Goal: Information Seeking & Learning: Learn about a topic

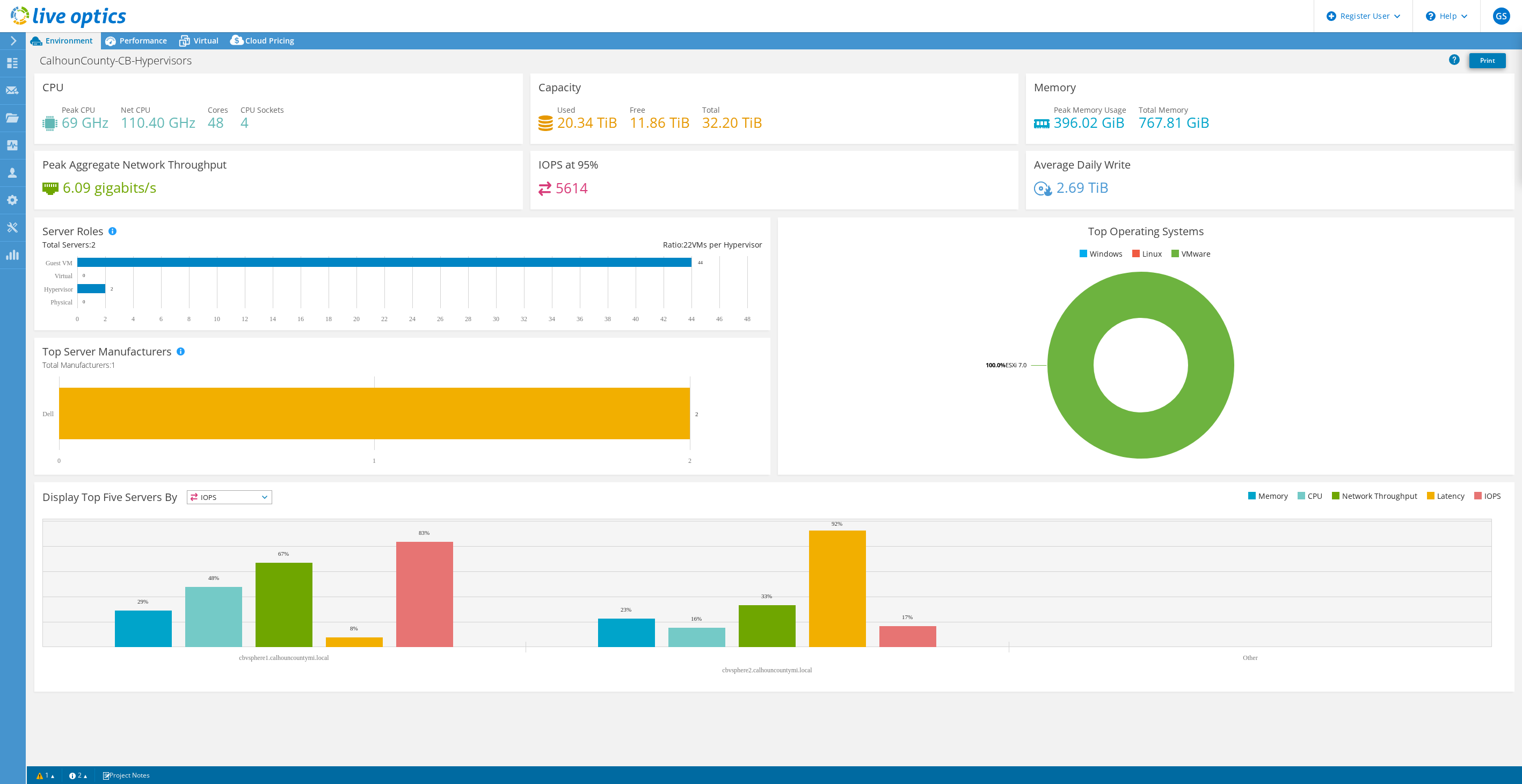
select select "USD"
click at [15, 117] on use at bounding box center [12, 117] width 13 height 9
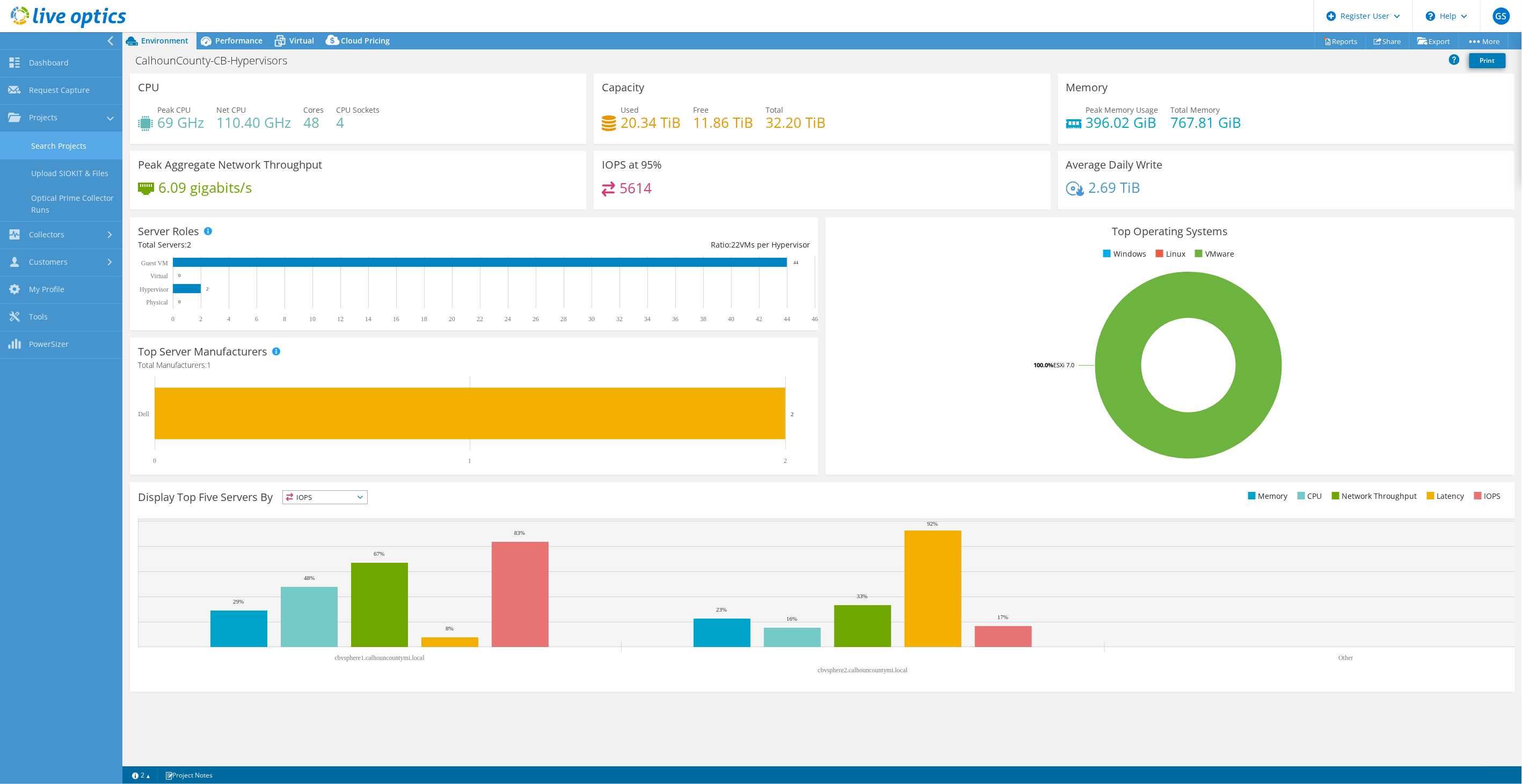
click at [34, 151] on link "Search Projects" at bounding box center [61, 146] width 122 height 27
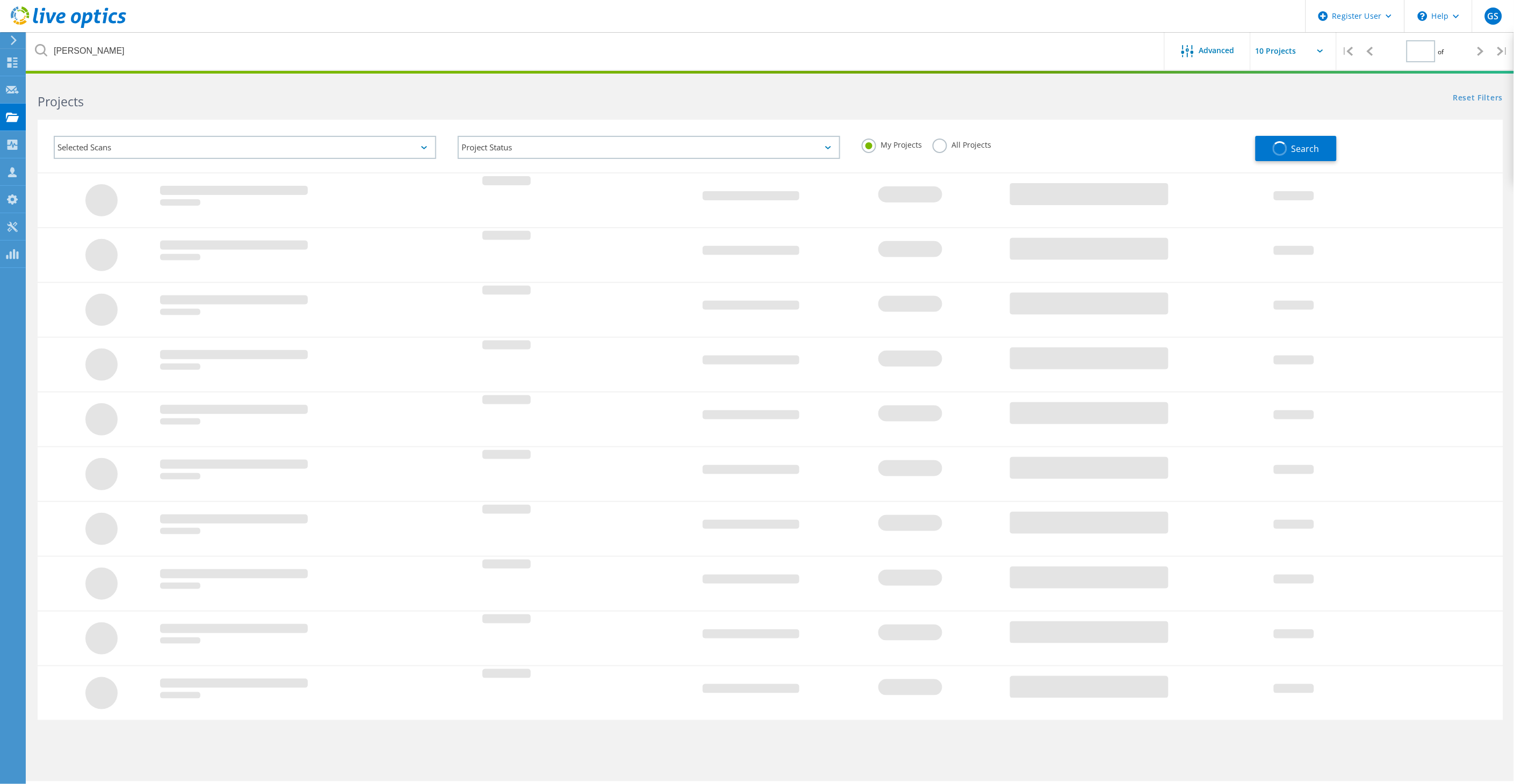
type input "1"
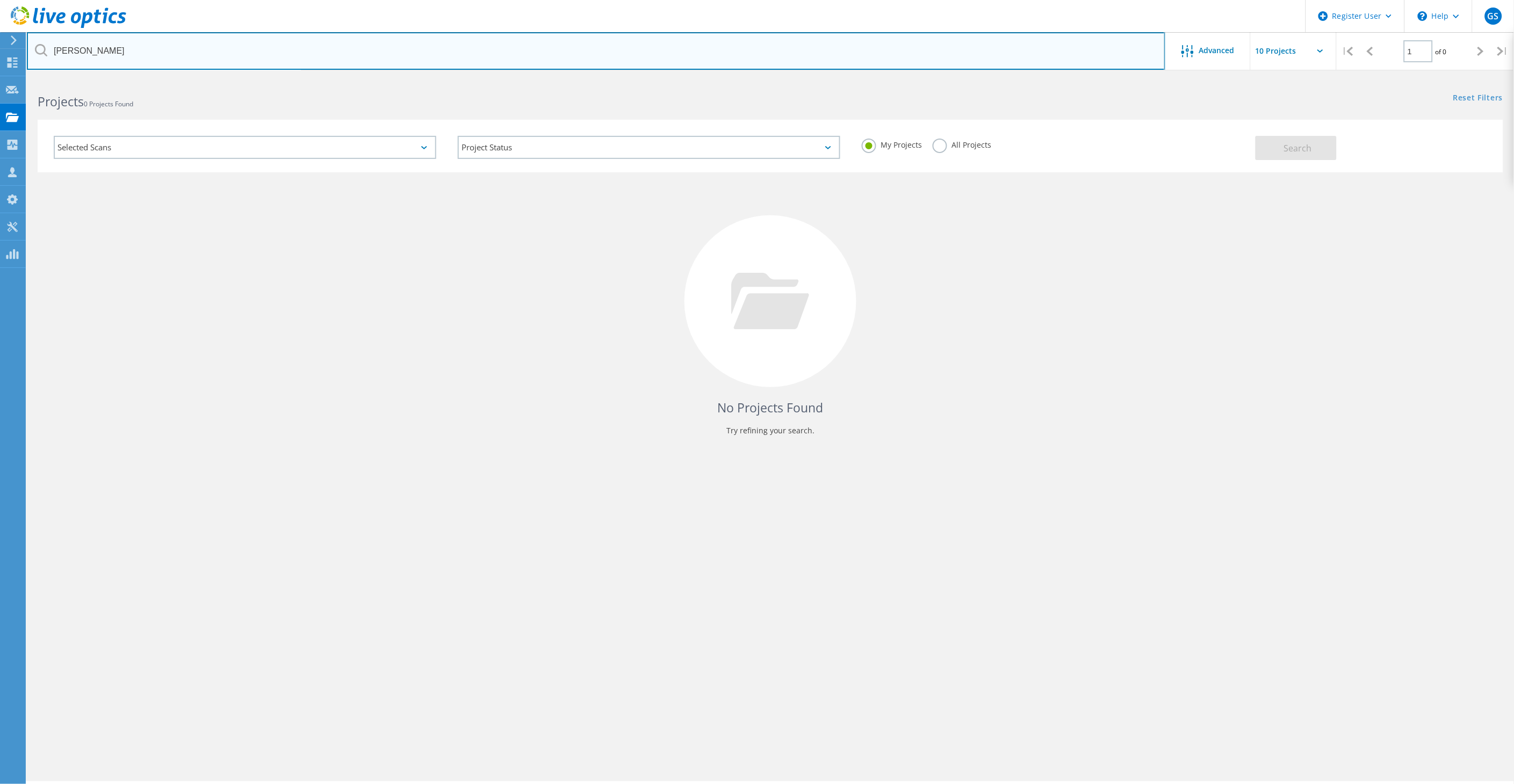
click at [120, 64] on input "calhoun" at bounding box center [595, 51] width 1138 height 38
type input "founders"
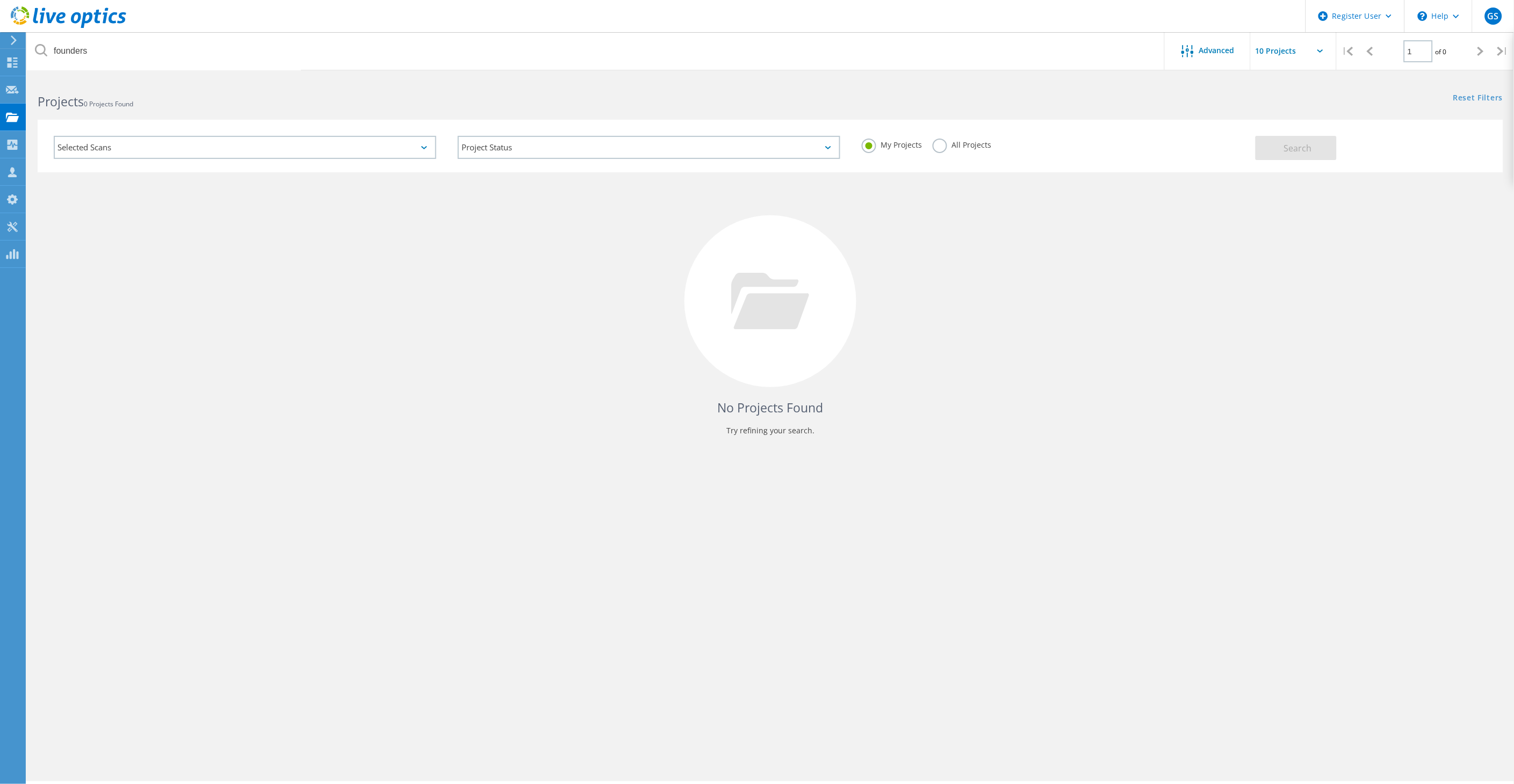
click at [948, 141] on label "All Projects" at bounding box center [961, 143] width 59 height 10
click at [0, 0] on input "All Projects" at bounding box center [0, 0] width 0 height 0
click at [1312, 159] on button "Search" at bounding box center [1295, 148] width 81 height 24
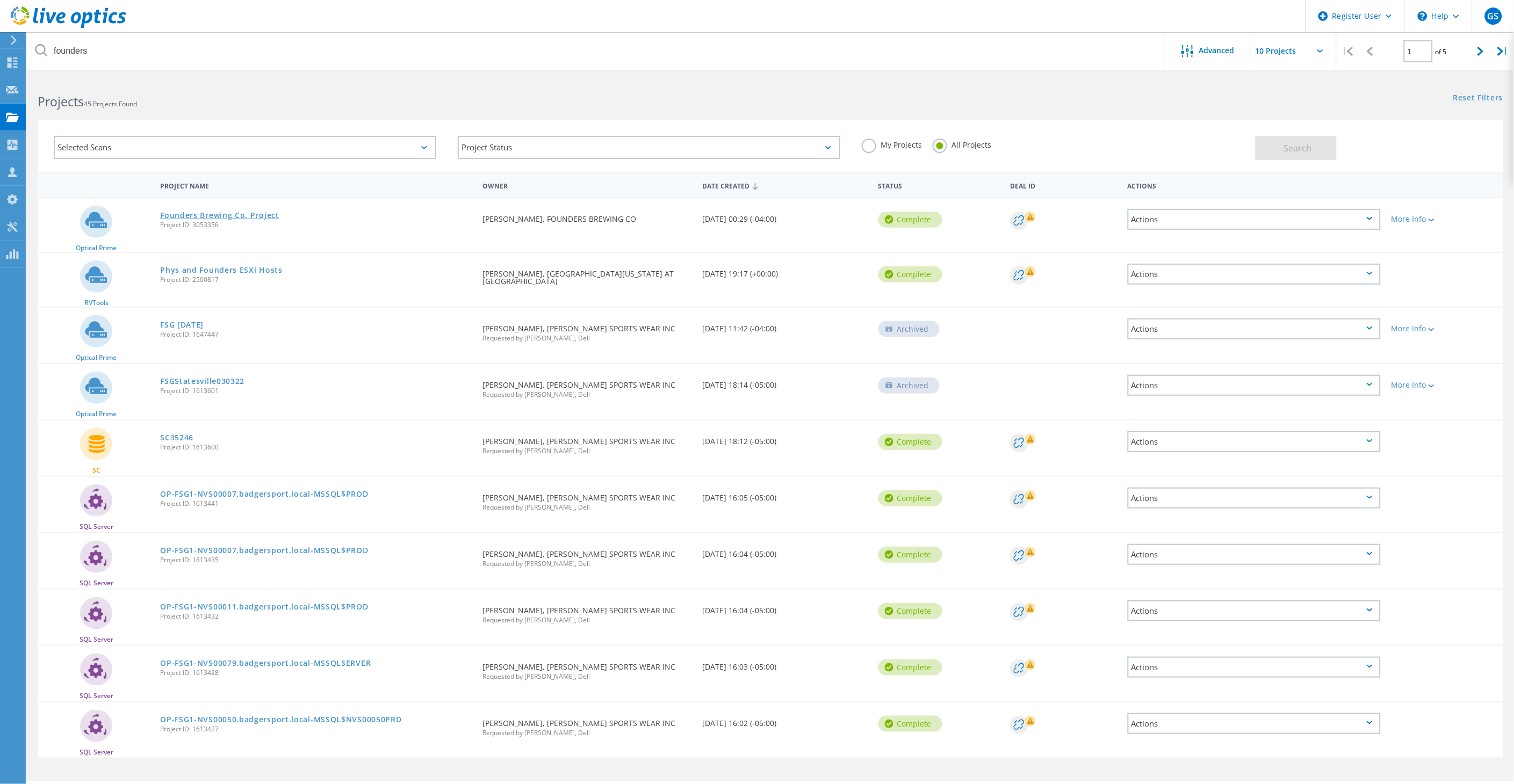
click at [259, 214] on link "Founders Brewing Co. Project" at bounding box center [220, 215] width 119 height 8
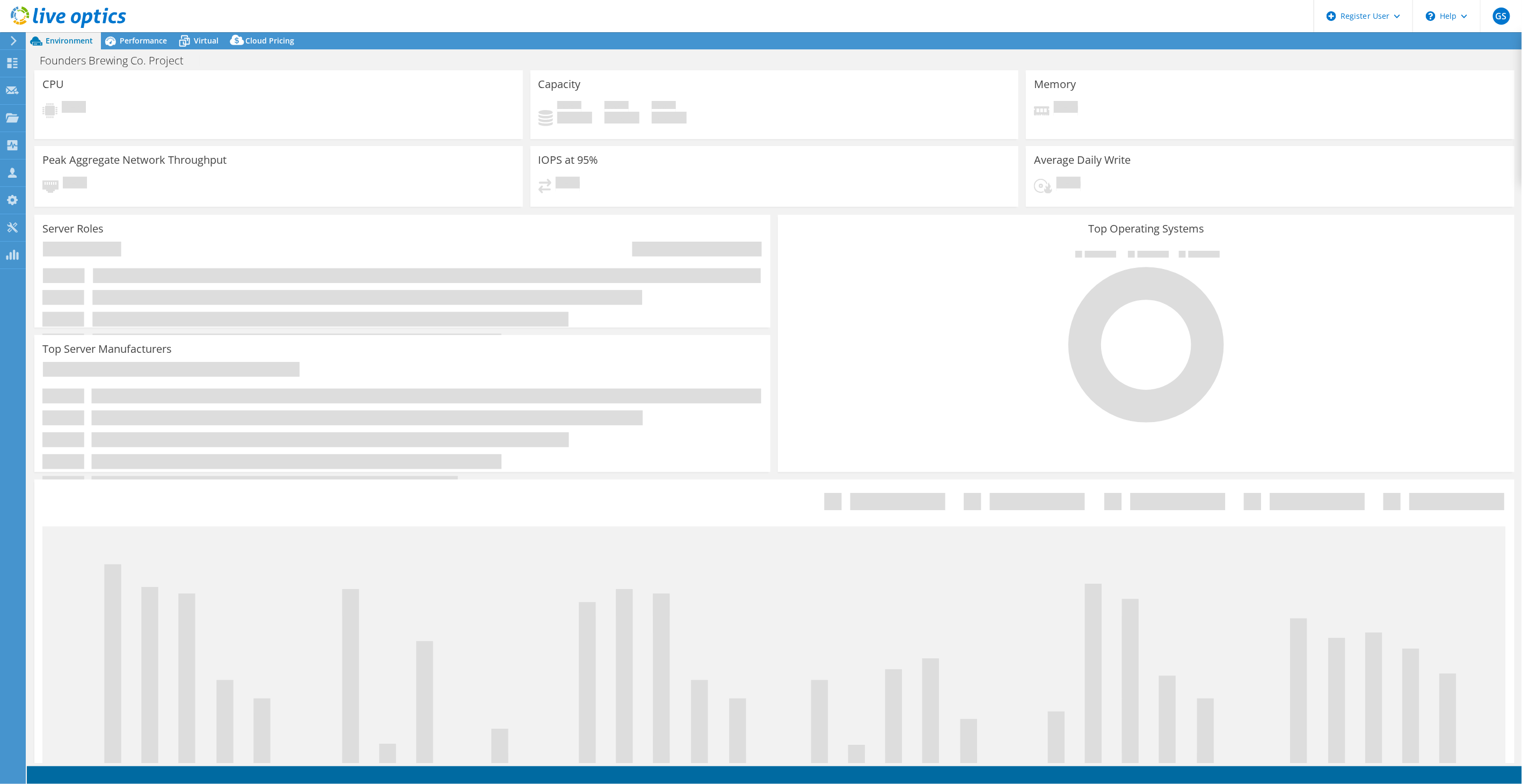
select select "USD"
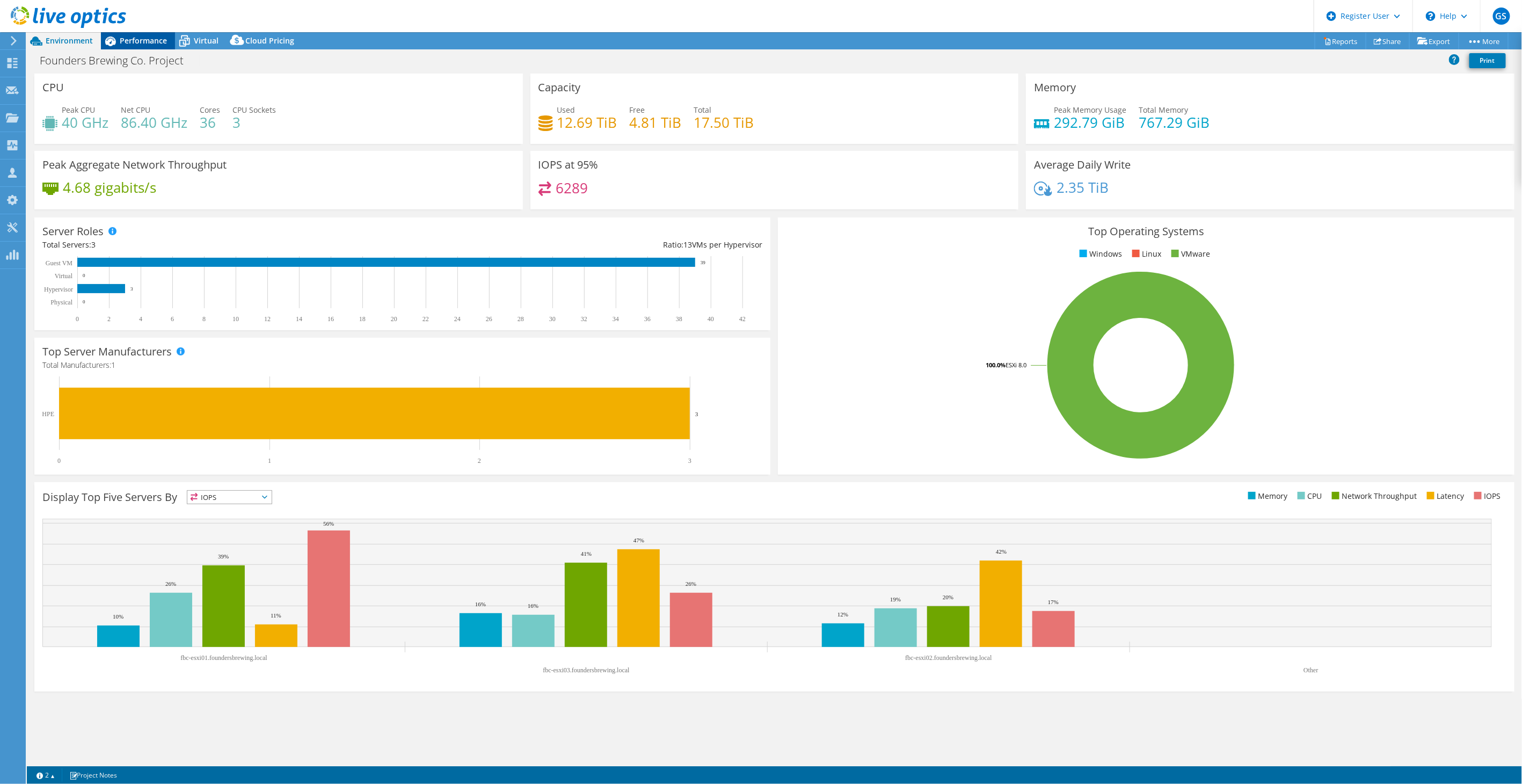
click at [133, 40] on span "Performance" at bounding box center [144, 40] width 47 height 10
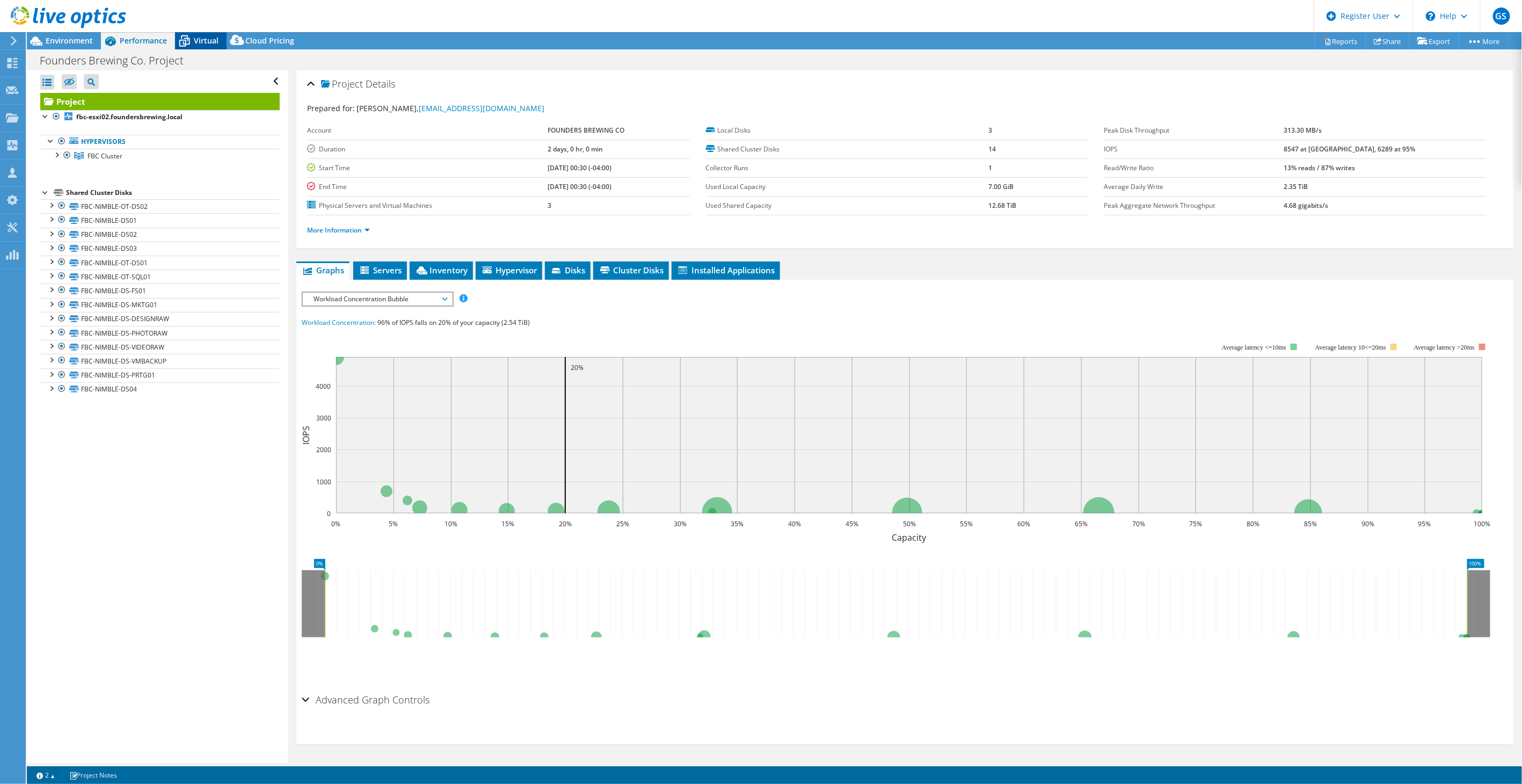
click at [191, 38] on icon at bounding box center [184, 41] width 19 height 19
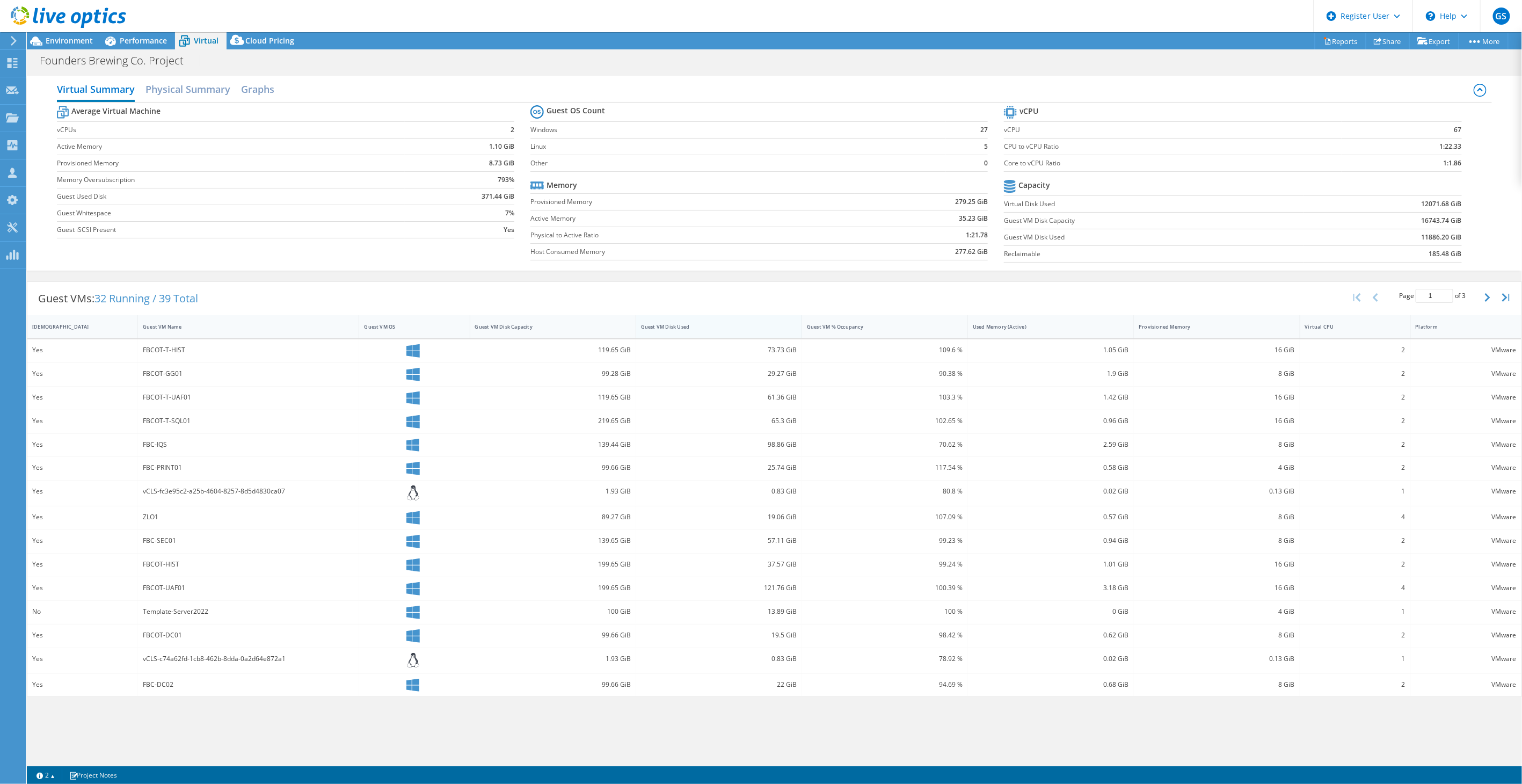
click at [691, 333] on div "Guest VM Disk Used" at bounding box center [713, 327] width 152 height 17
click at [694, 332] on div "Guest VM Disk Used" at bounding box center [713, 327] width 152 height 17
click at [79, 41] on span "Environment" at bounding box center [69, 40] width 47 height 10
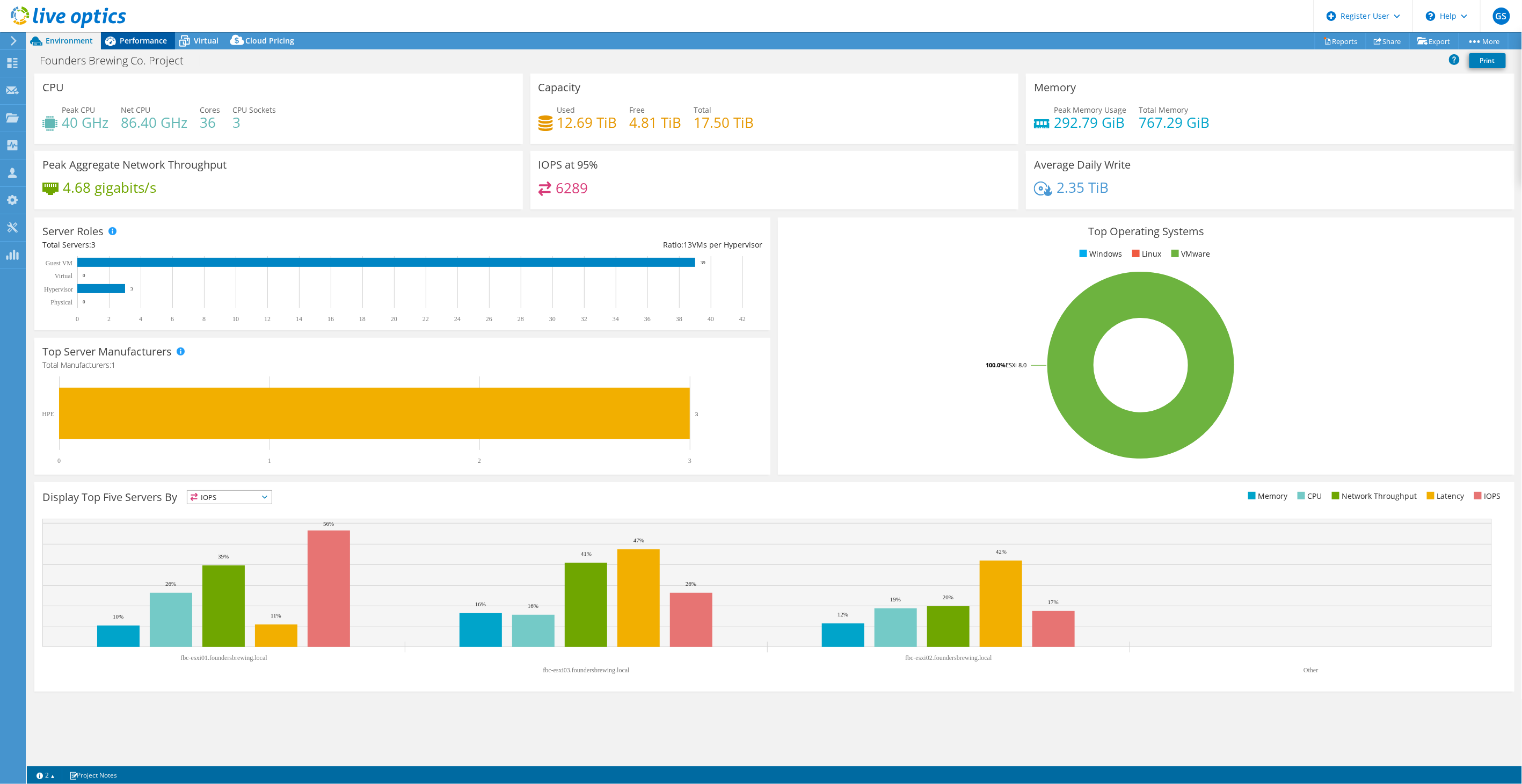
click at [127, 34] on div "Performance" at bounding box center [138, 41] width 74 height 17
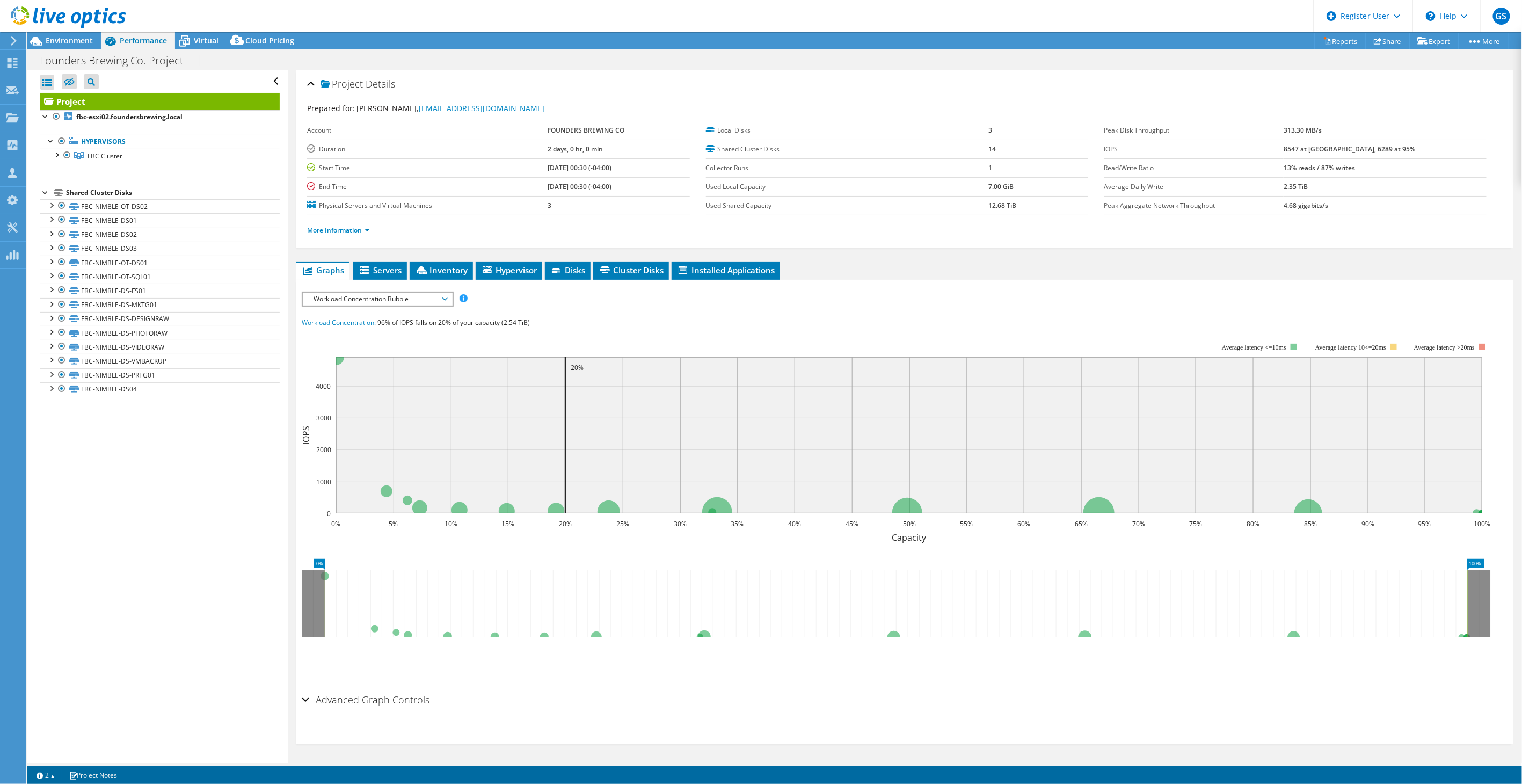
click at [382, 297] on span "Workload Concentration Bubble" at bounding box center [378, 299] width 138 height 13
click at [349, 305] on li "IOPS" at bounding box center [377, 312] width 149 height 13
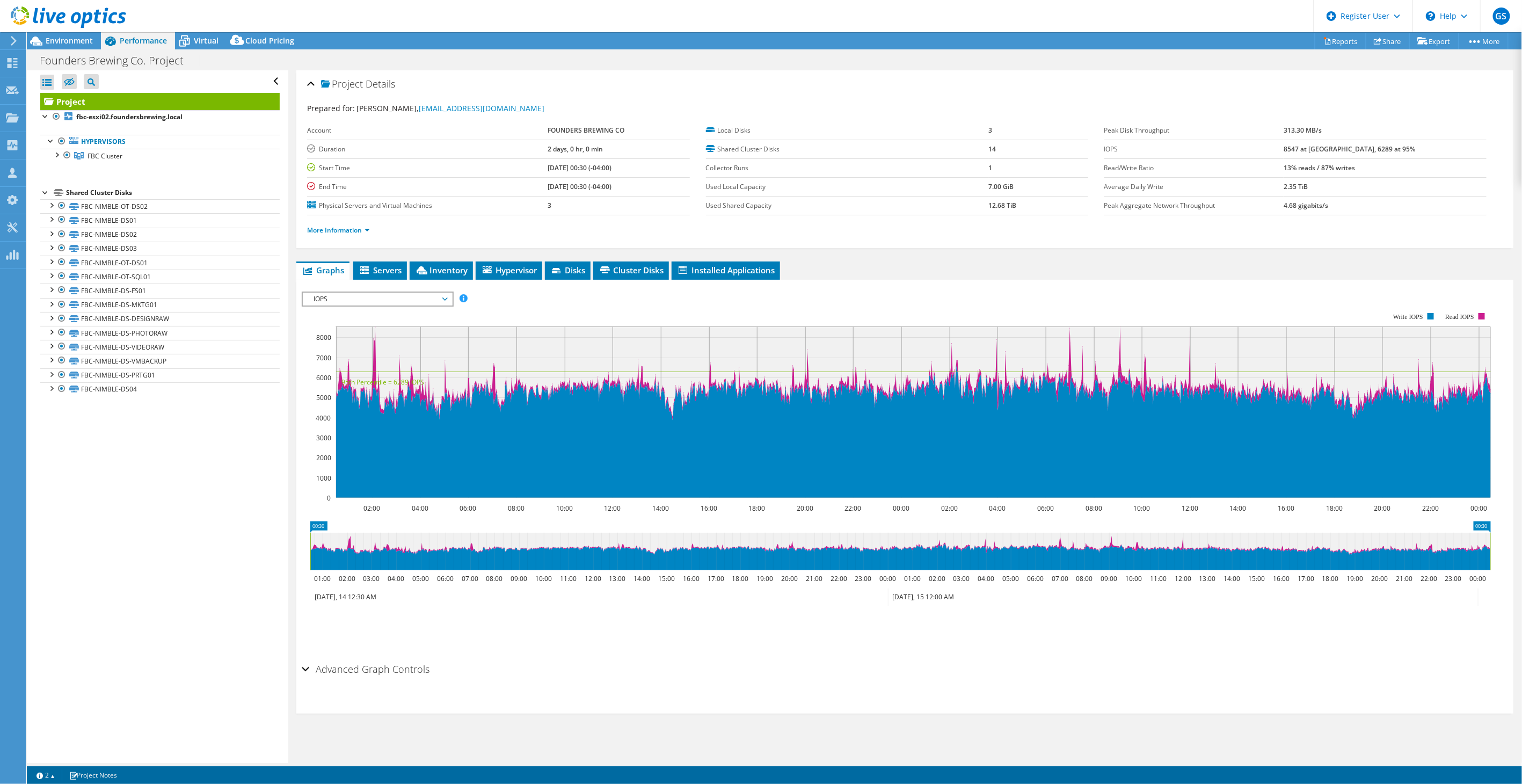
click at [370, 296] on span "IOPS" at bounding box center [378, 299] width 138 height 13
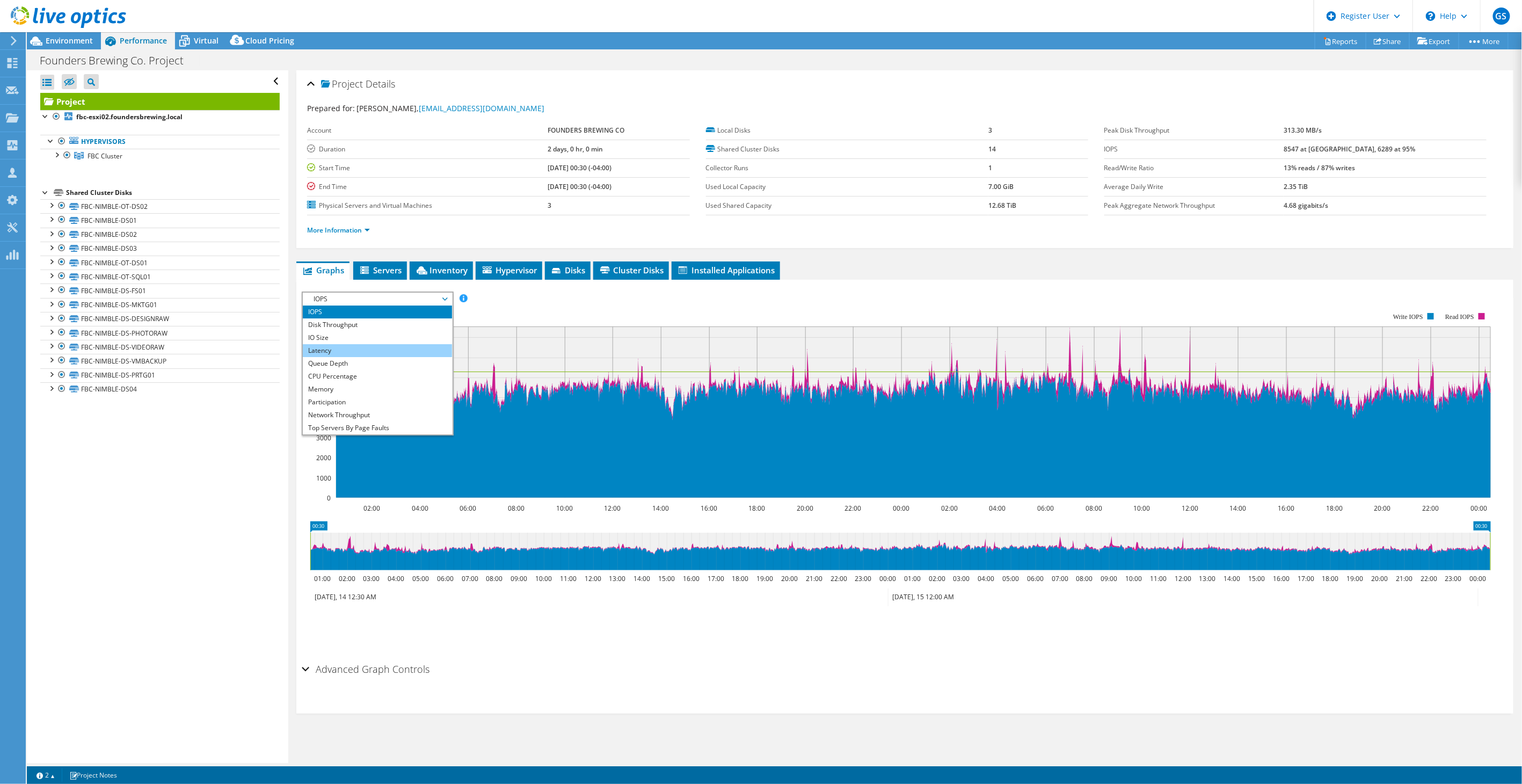
click at [340, 346] on li "Latency" at bounding box center [377, 350] width 149 height 13
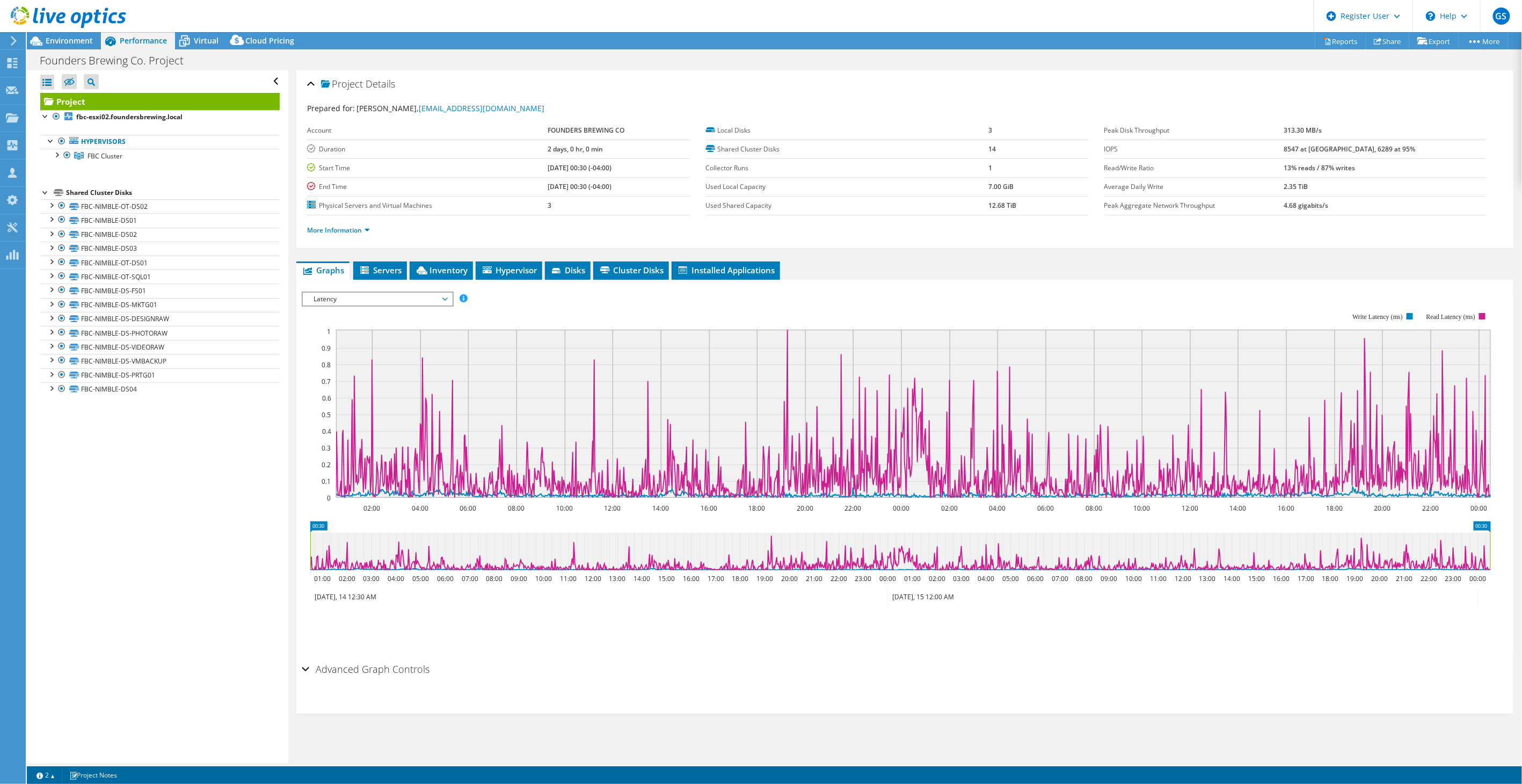
click at [362, 292] on span "Latency" at bounding box center [378, 299] width 138 height 13
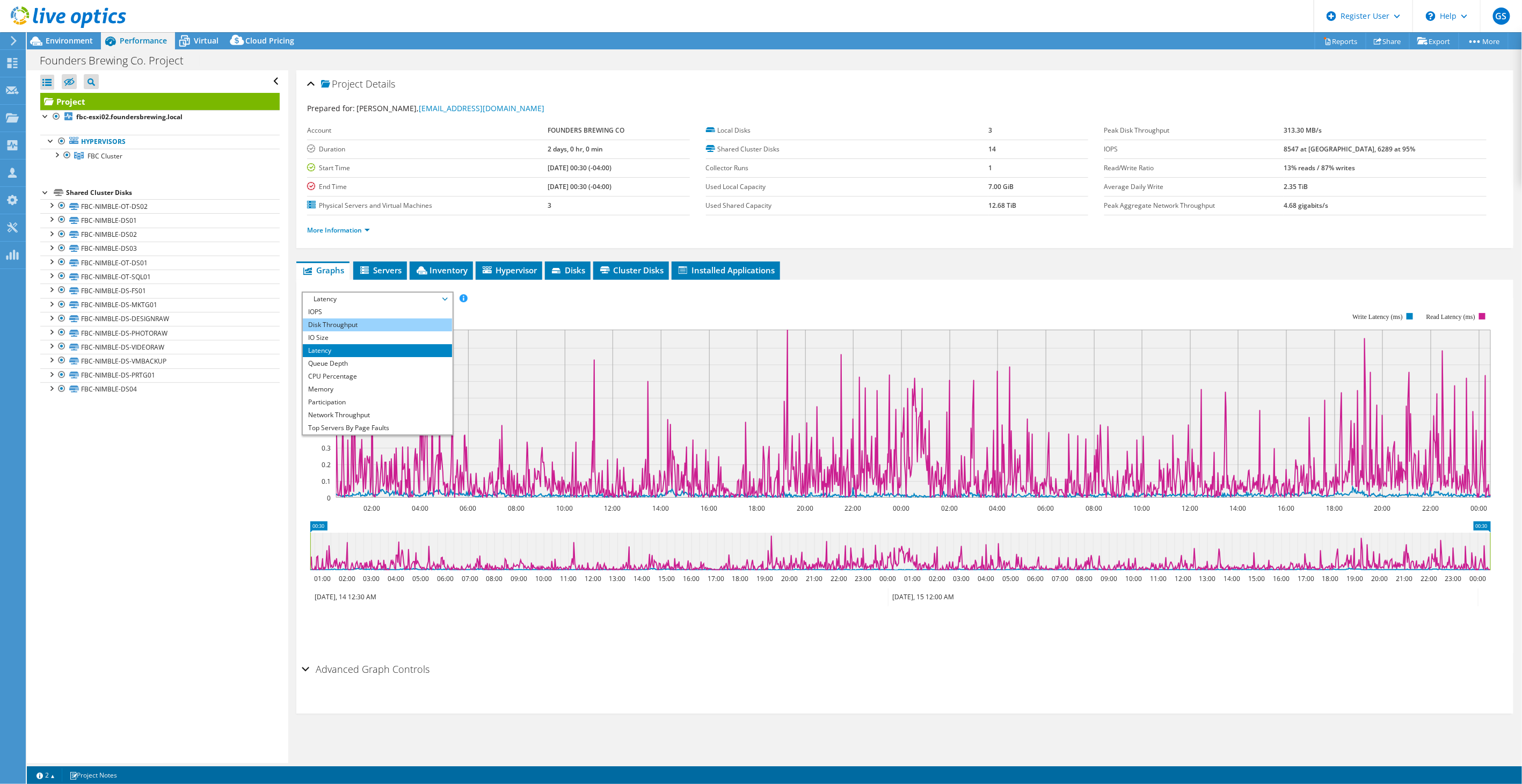
click at [332, 318] on li "Disk Throughput" at bounding box center [377, 325] width 149 height 13
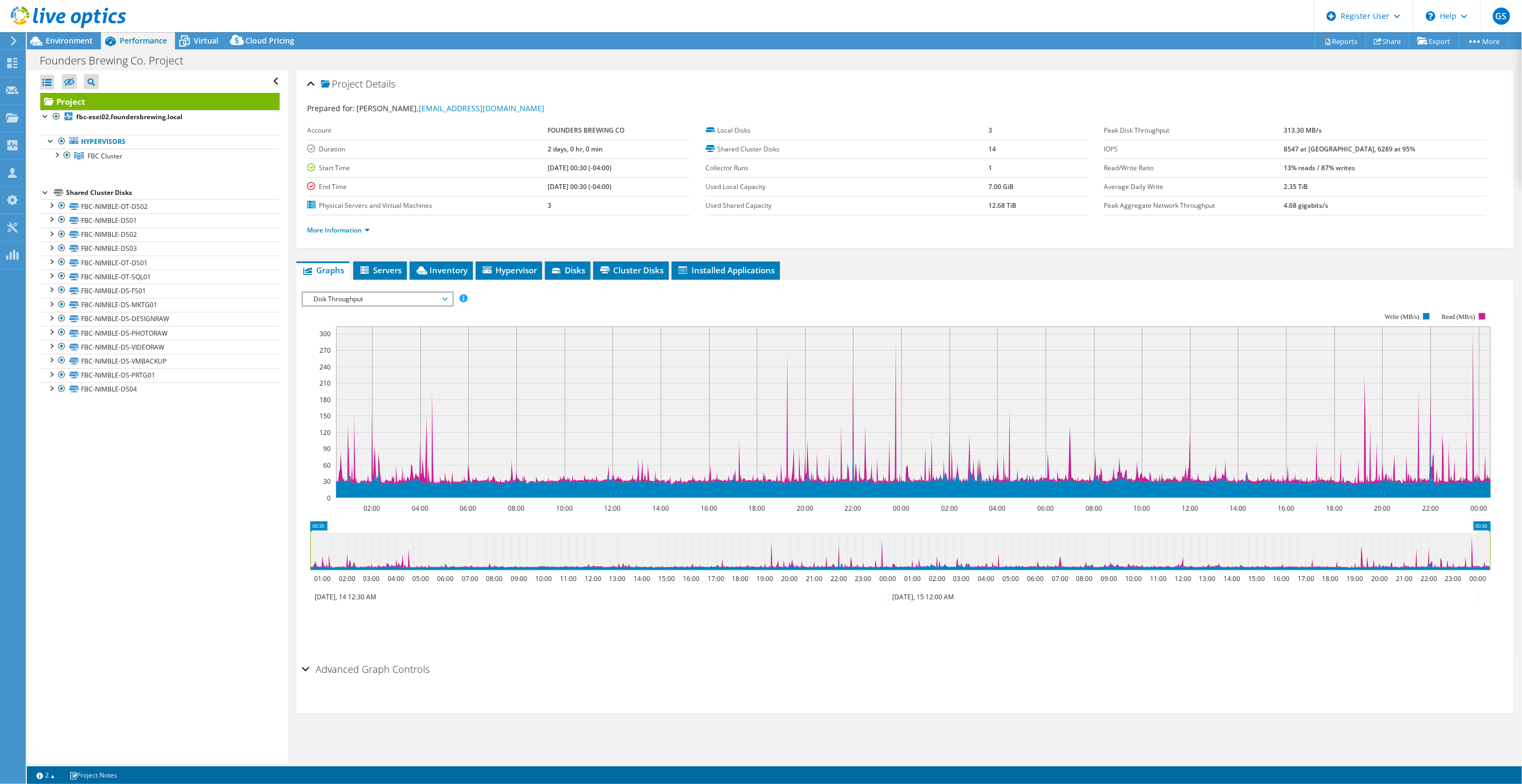
click at [346, 291] on div "Disk Throughput IOPS Disk Throughput IO Size Latency Queue Depth CPU Percentage…" at bounding box center [378, 298] width 151 height 15
click at [324, 308] on li "IOPS" at bounding box center [377, 312] width 149 height 13
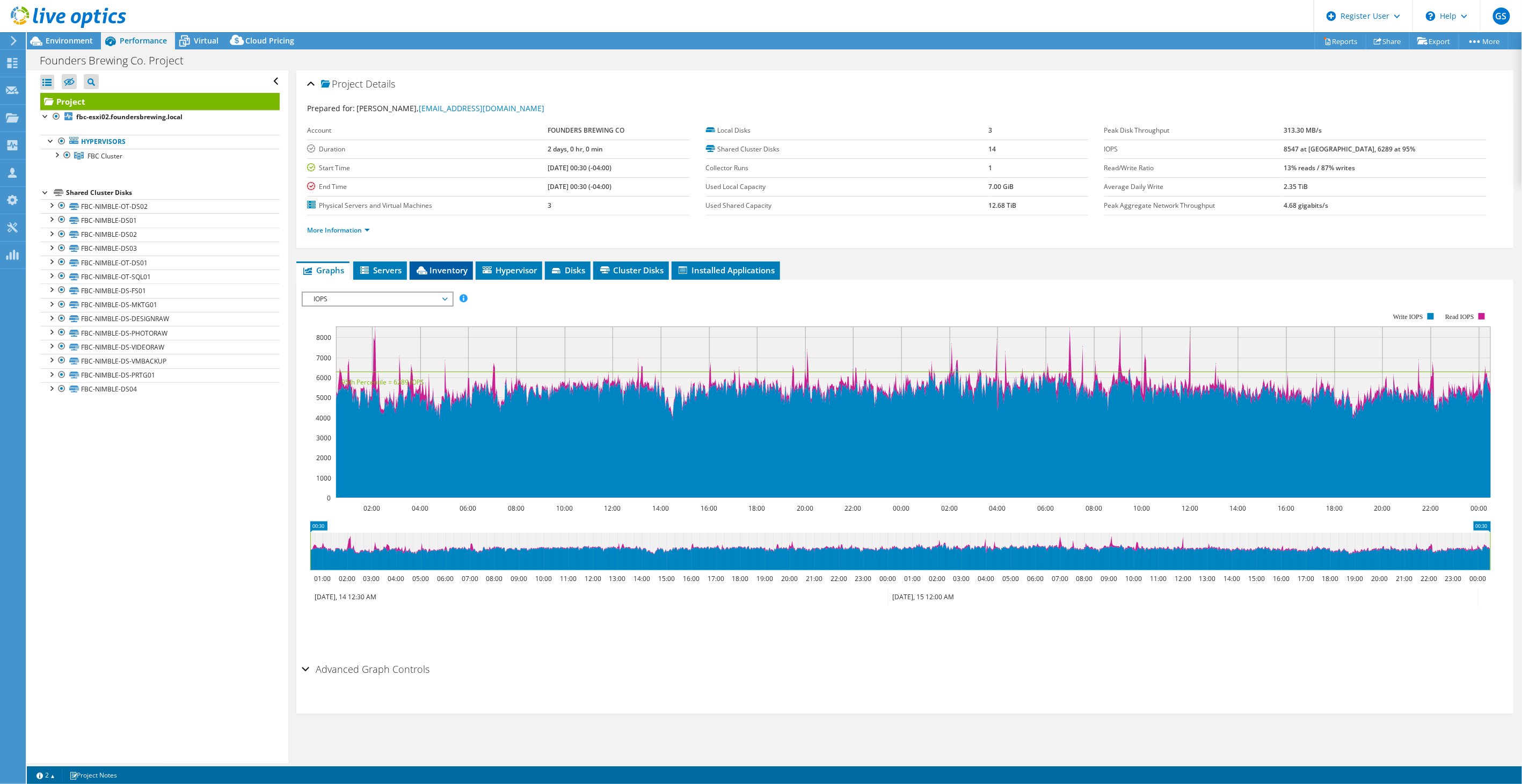
click at [432, 268] on span "Inventory" at bounding box center [441, 270] width 53 height 11
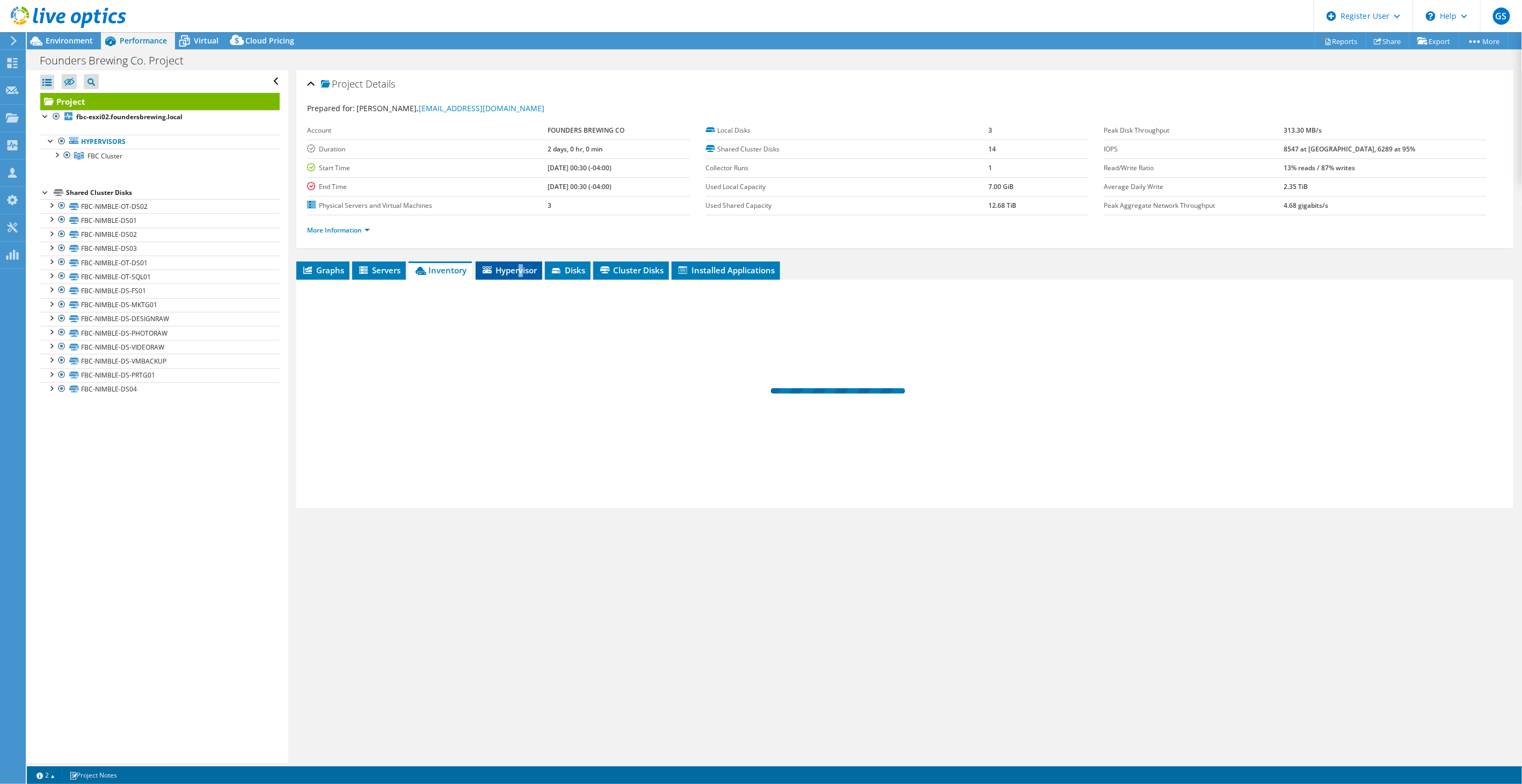
click at [522, 263] on li "Hypervisor" at bounding box center [509, 271] width 67 height 18
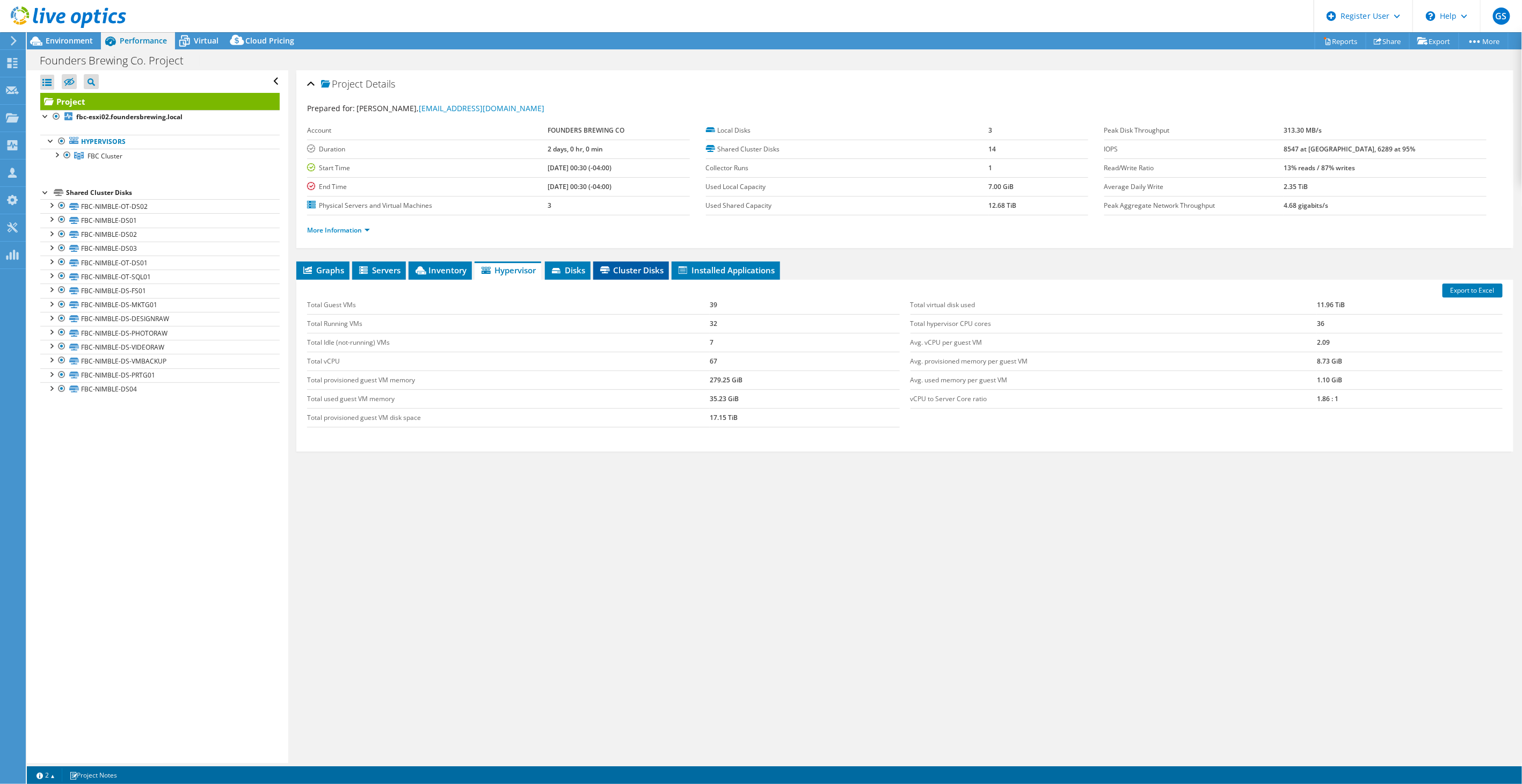
drag, startPoint x: 522, startPoint y: 263, endPoint x: 648, endPoint y: 264, distance: 126.0
click at [648, 265] on span "Cluster Disks" at bounding box center [631, 270] width 65 height 11
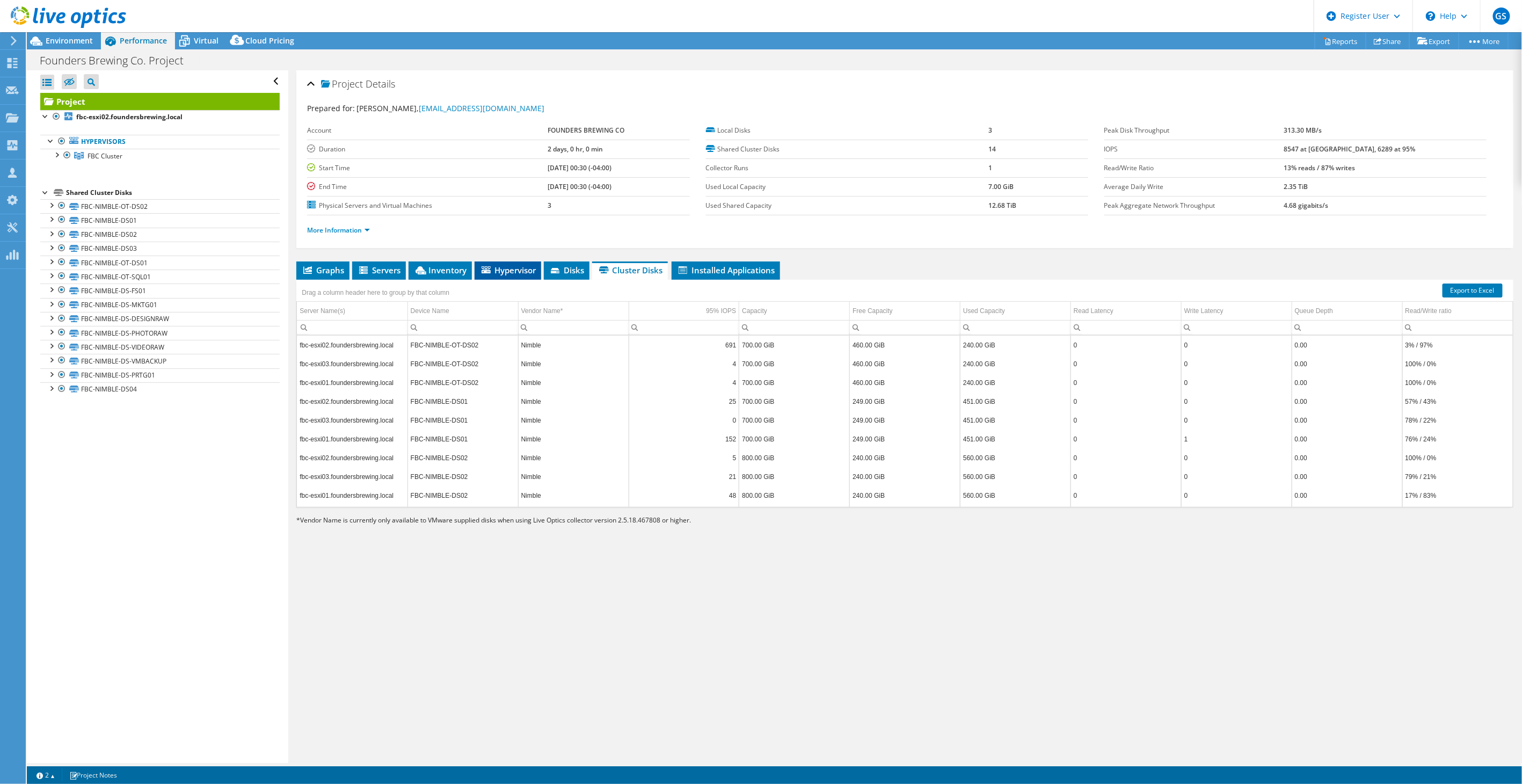
click at [502, 271] on span "Hypervisor" at bounding box center [508, 270] width 56 height 11
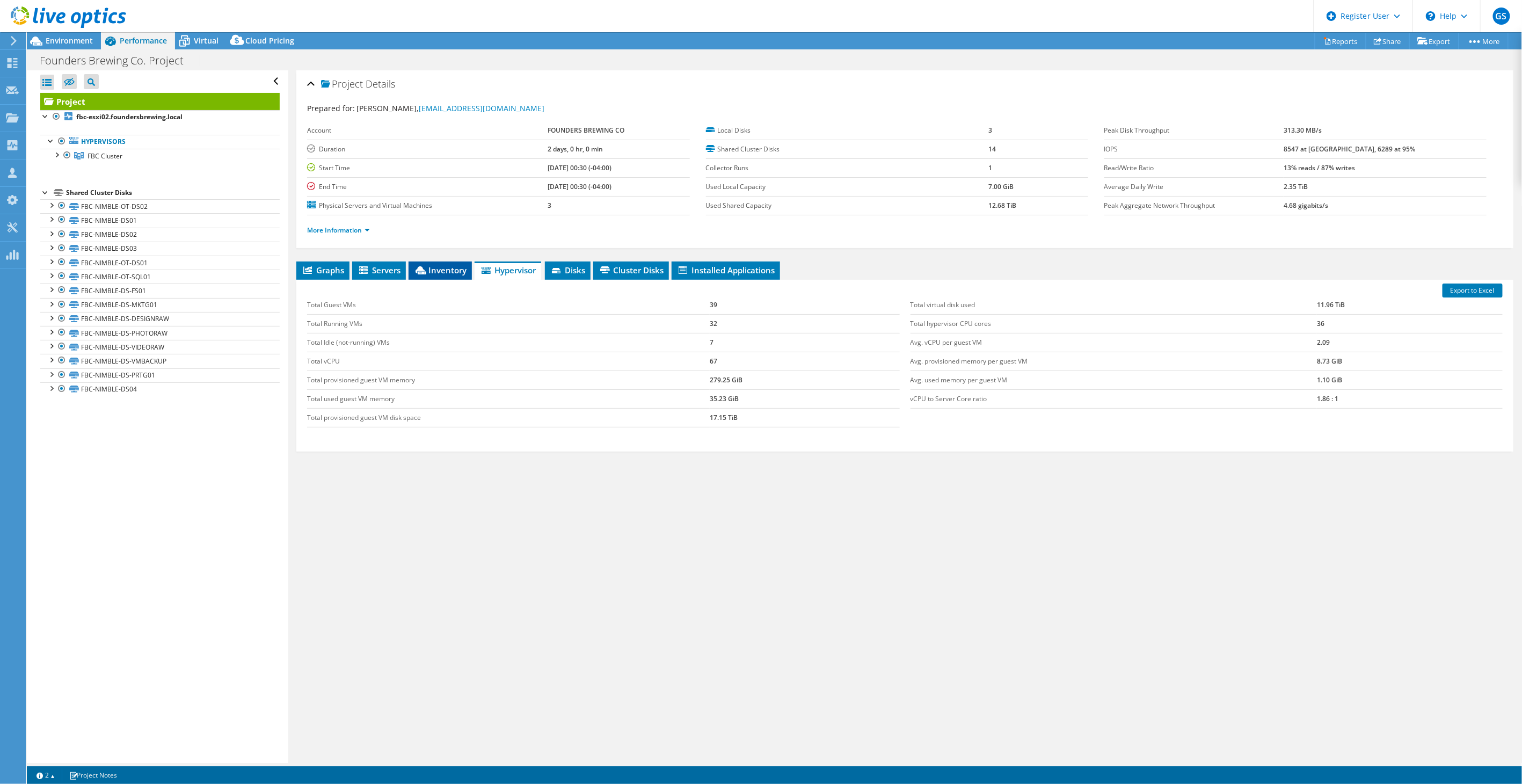
click at [428, 269] on span "Inventory" at bounding box center [440, 270] width 53 height 11
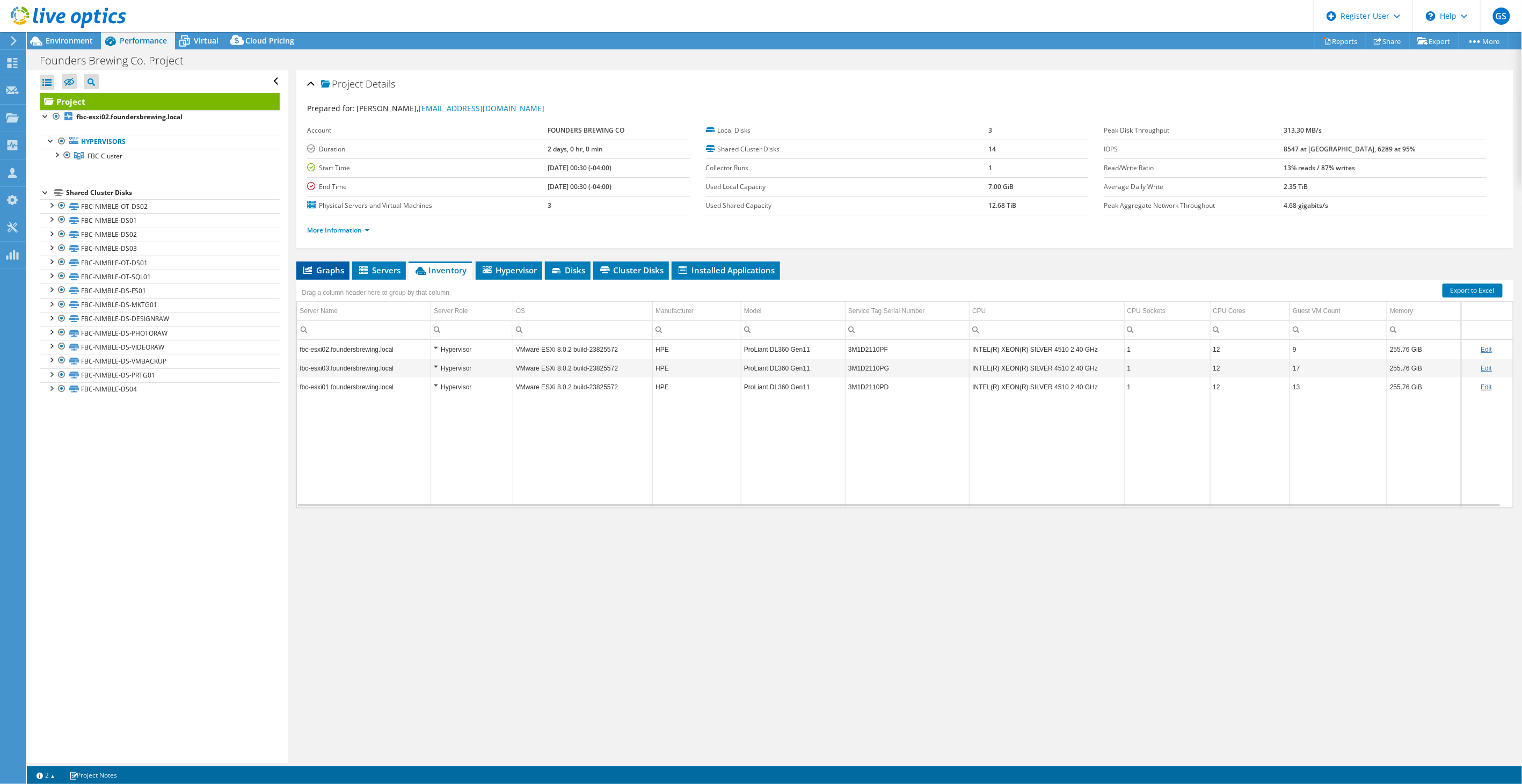
click at [340, 273] on span "Graphs" at bounding box center [323, 270] width 43 height 11
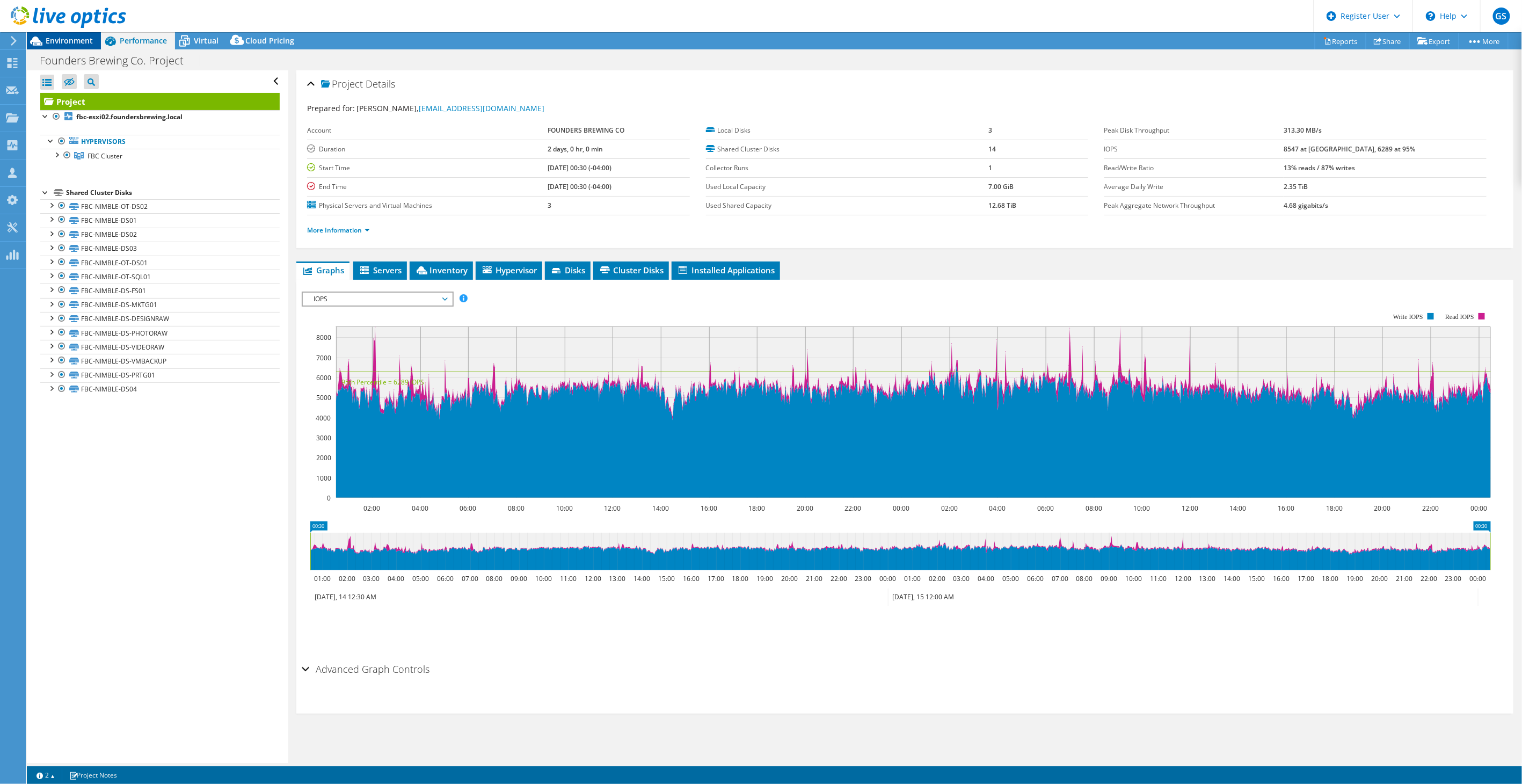
click at [62, 44] on span "Environment" at bounding box center [69, 40] width 47 height 10
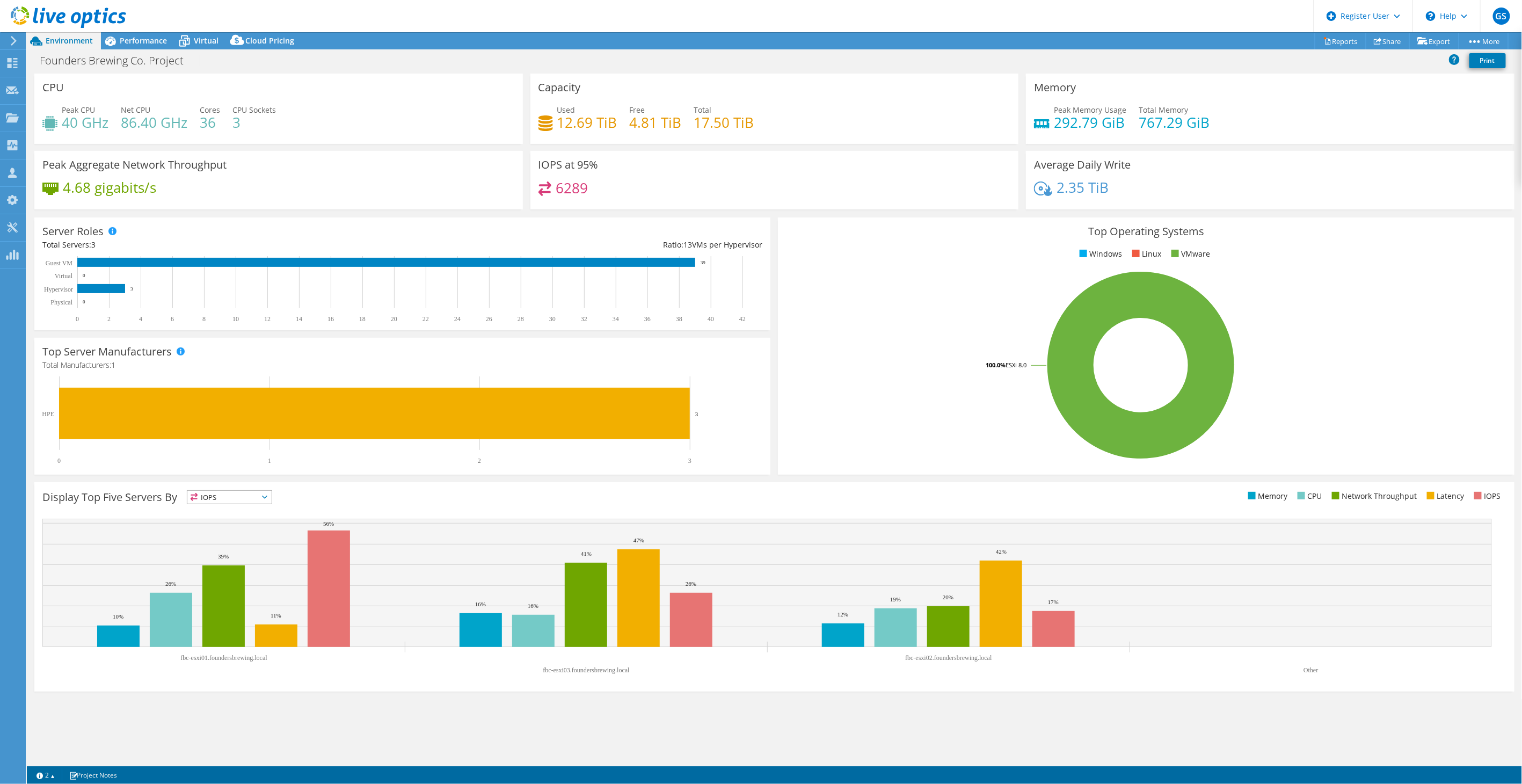
drag, startPoint x: 148, startPoint y: 44, endPoint x: 151, endPoint y: 61, distance: 17.3
click at [148, 44] on span "Performance" at bounding box center [144, 40] width 47 height 10
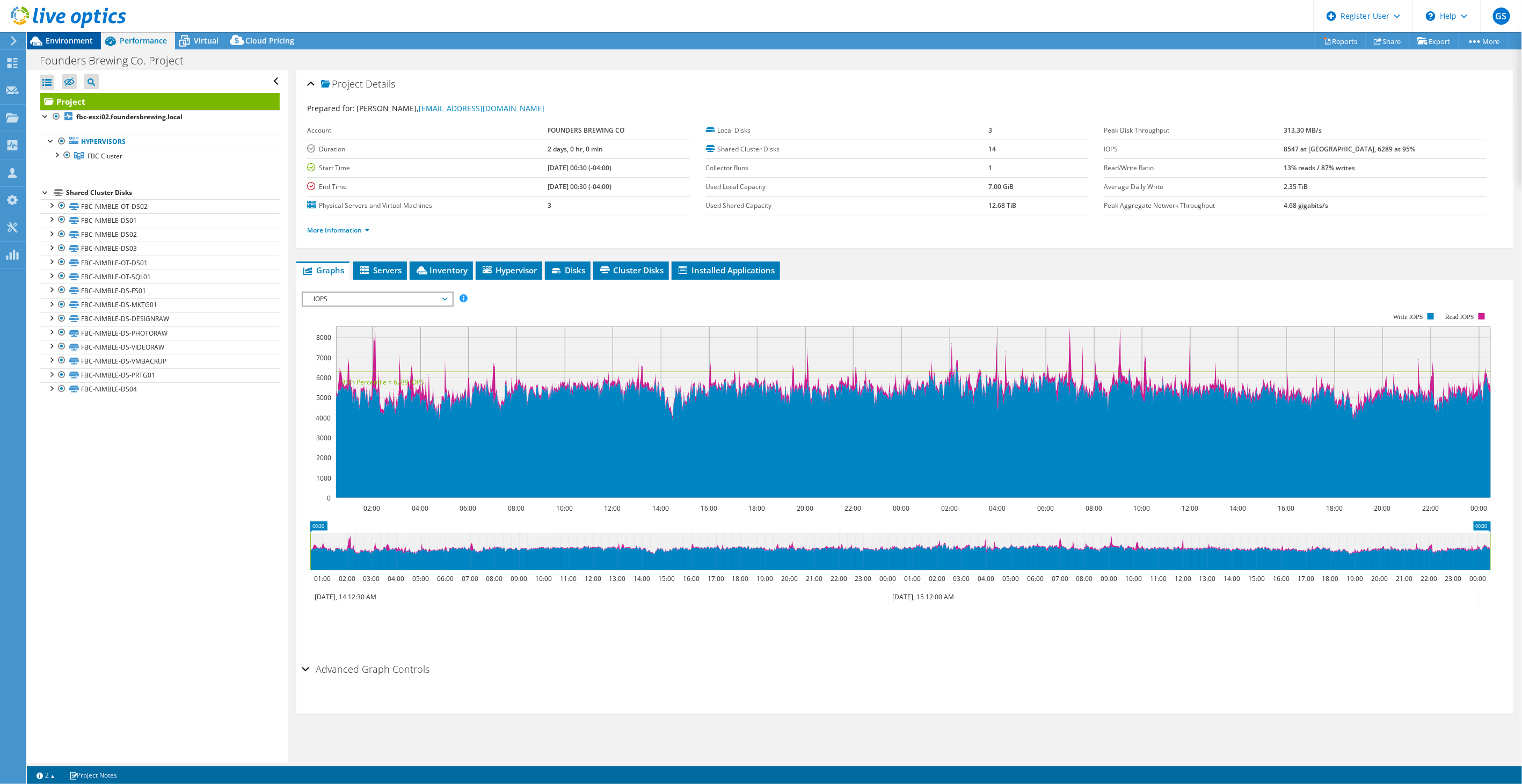
click at [77, 35] on span "Environment" at bounding box center [69, 40] width 47 height 10
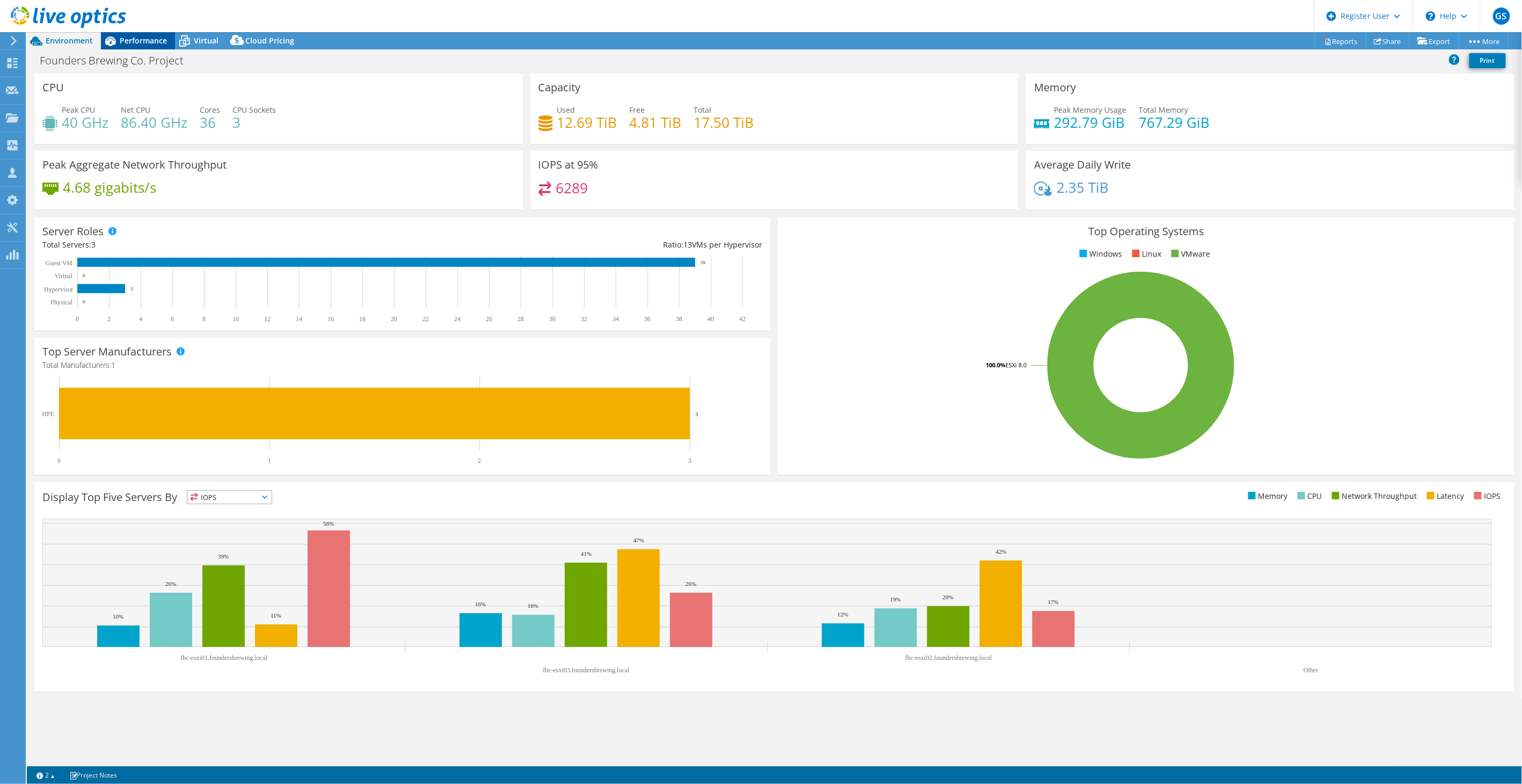
click at [138, 41] on span "Performance" at bounding box center [144, 40] width 47 height 10
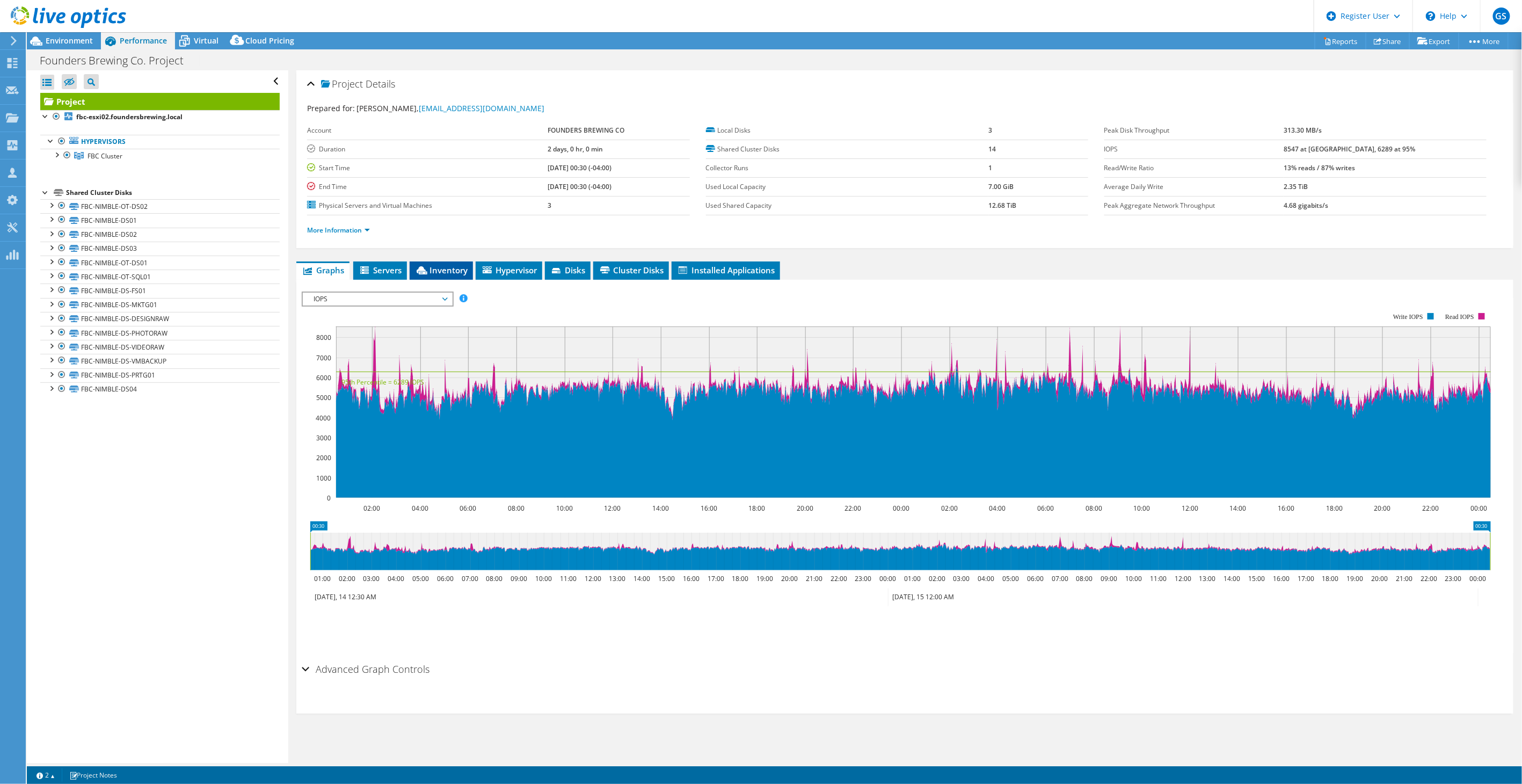
click at [443, 273] on span "Inventory" at bounding box center [441, 270] width 53 height 11
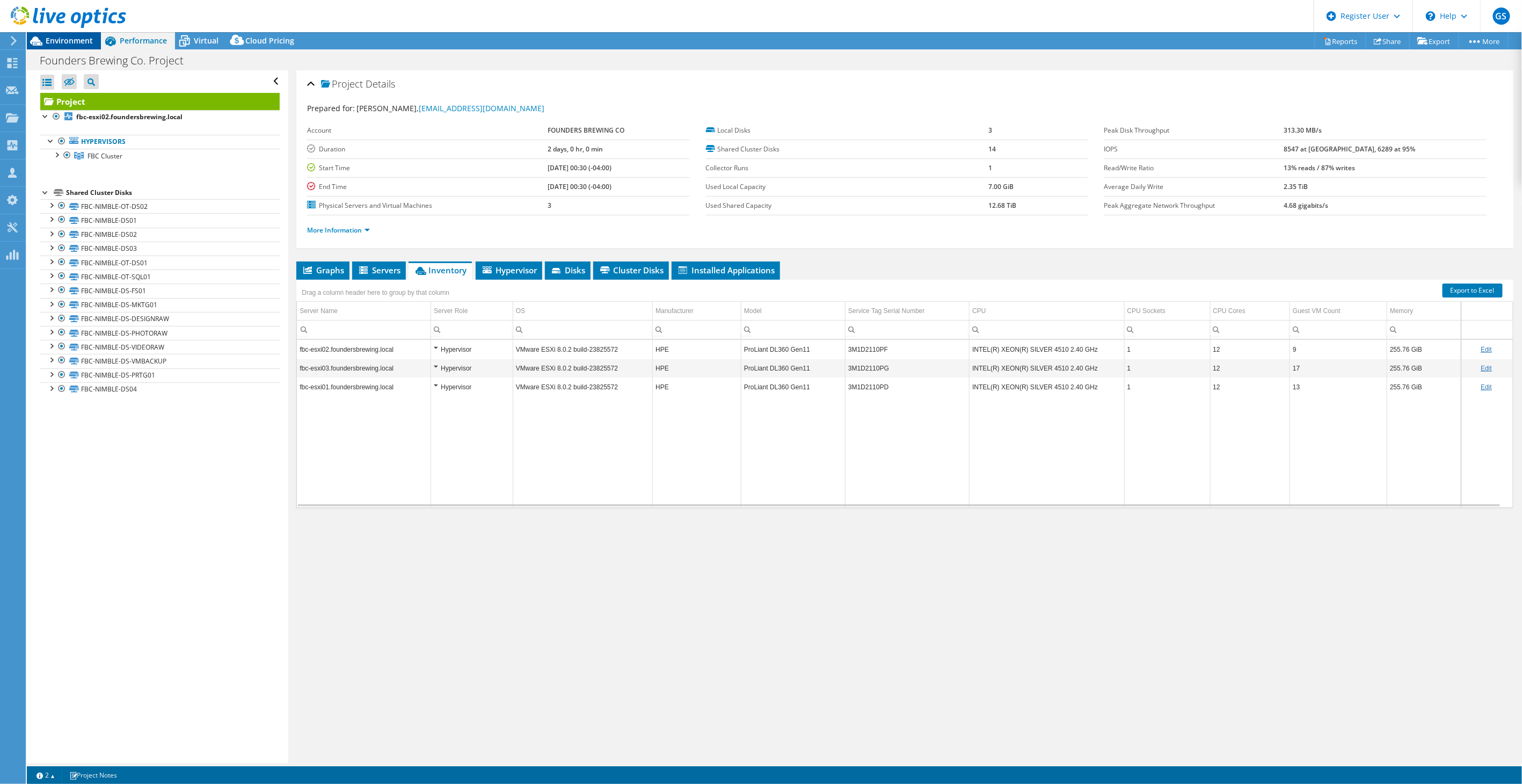
click at [83, 46] on div "Environment" at bounding box center [63, 41] width 74 height 17
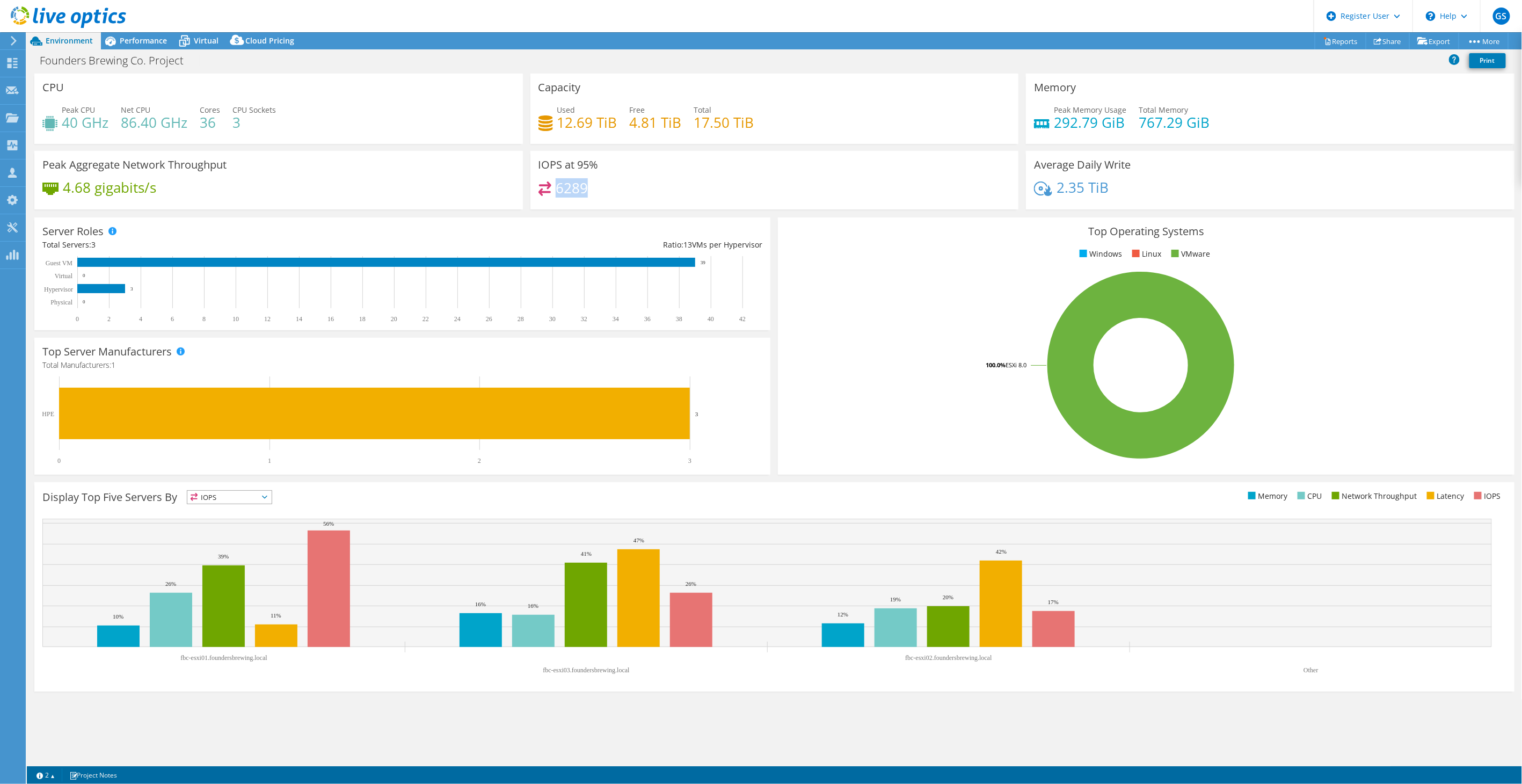
drag, startPoint x: 558, startPoint y: 186, endPoint x: 585, endPoint y: 185, distance: 27.0
click at [585, 185] on h4 "6289" at bounding box center [571, 188] width 32 height 12
drag, startPoint x: 585, startPoint y: 185, endPoint x: 570, endPoint y: 188, distance: 15.3
click at [570, 188] on h4 "6289" at bounding box center [571, 188] width 32 height 12
click at [132, 44] on span "Performance" at bounding box center [144, 40] width 47 height 10
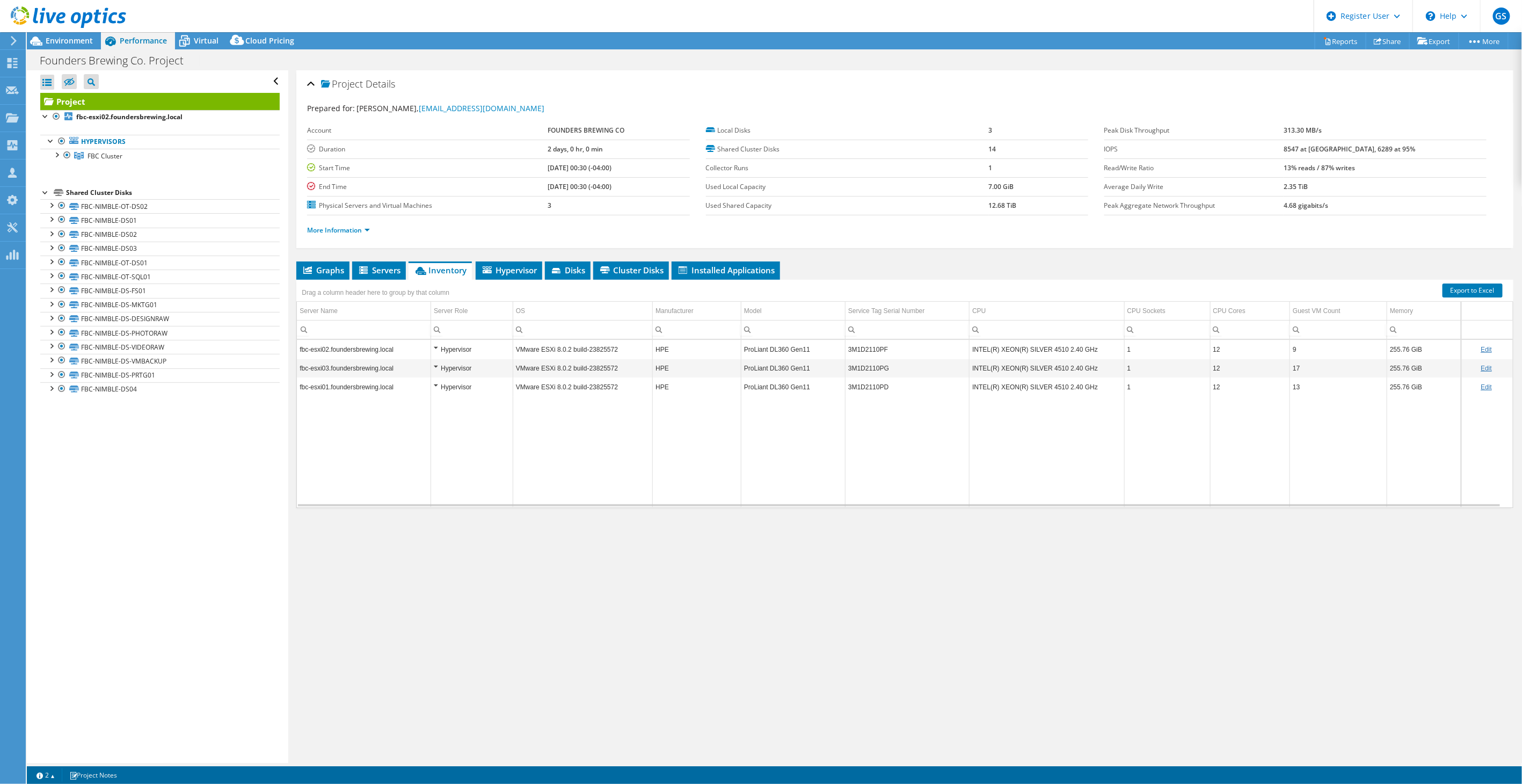
drag, startPoint x: 1329, startPoint y: 145, endPoint x: 1338, endPoint y: 146, distance: 9.1
click at [1338, 146] on tr "IOPS 8547 at [GEOGRAPHIC_DATA], 6289 at 95%" at bounding box center [1295, 149] width 382 height 19
drag, startPoint x: 1338, startPoint y: 146, endPoint x: 1329, endPoint y: 147, distance: 9.1
click at [1329, 147] on b "8547 at [GEOGRAPHIC_DATA], 6289 at 95%" at bounding box center [1349, 148] width 132 height 9
click at [319, 269] on span "Graphs" at bounding box center [323, 270] width 43 height 11
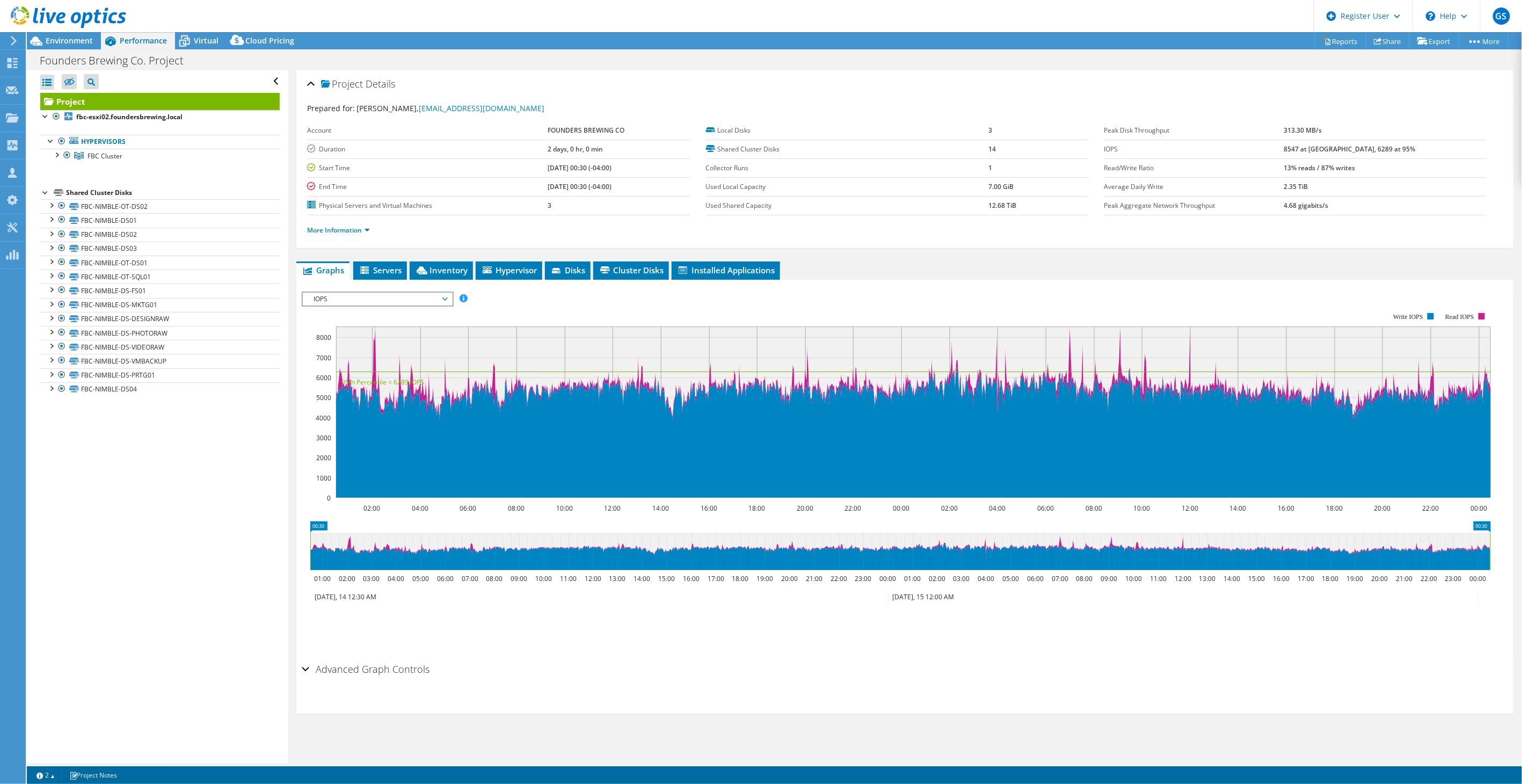
click at [423, 292] on span "IOPS" at bounding box center [378, 299] width 138 height 13
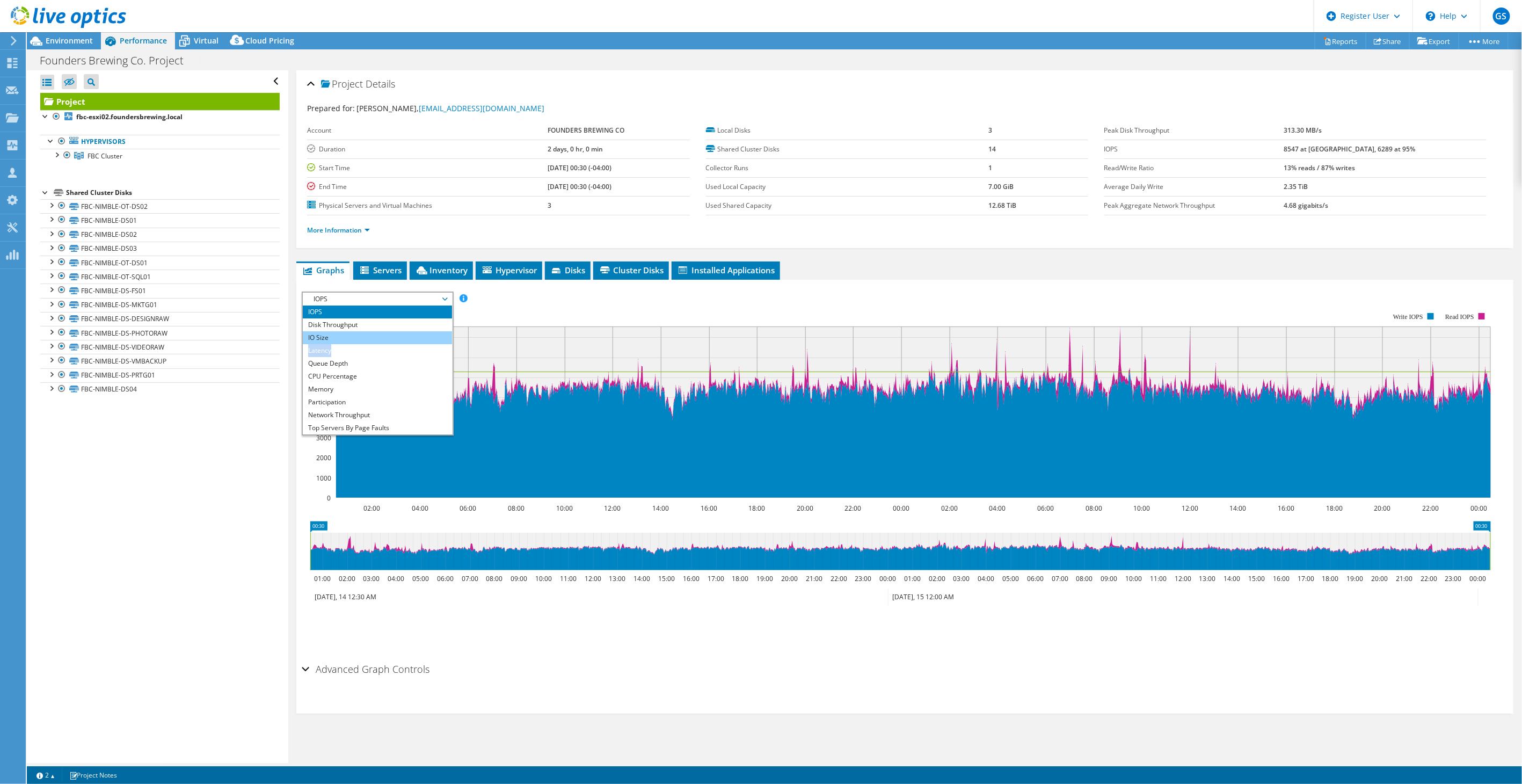
click at [347, 339] on ul "IOPS Disk Throughput IO Size Latency Queue Depth CPU Percentage Memory Page Fau…" at bounding box center [377, 370] width 149 height 129
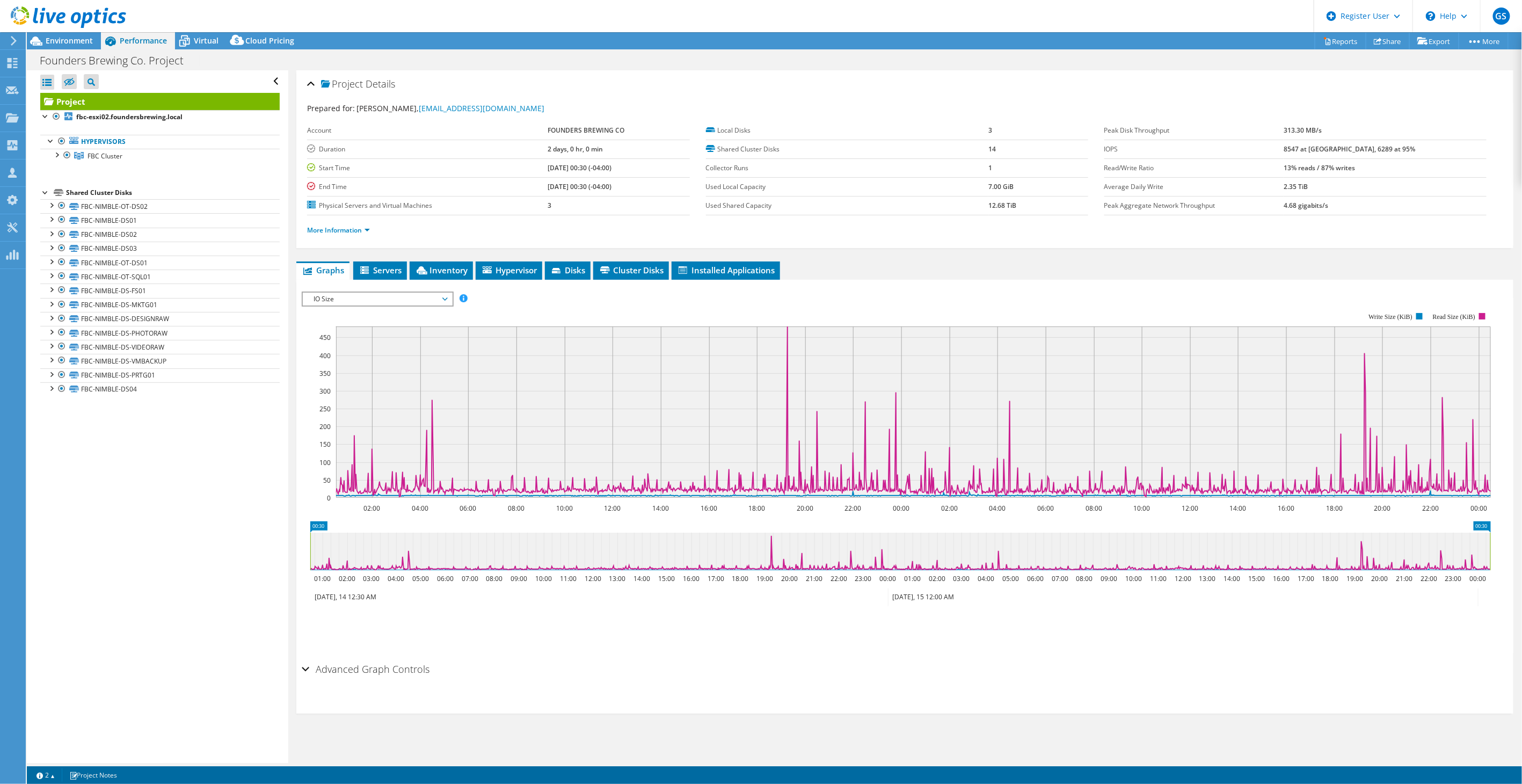
drag, startPoint x: 347, startPoint y: 339, endPoint x: 561, endPoint y: 299, distance: 217.7
click at [561, 299] on rect at bounding box center [896, 405] width 1189 height 214
drag, startPoint x: 412, startPoint y: 297, endPoint x: 409, endPoint y: 302, distance: 5.8
click at [412, 297] on span "IO Size" at bounding box center [378, 299] width 138 height 13
drag, startPoint x: 330, startPoint y: 348, endPoint x: 356, endPoint y: 353, distance: 26.5
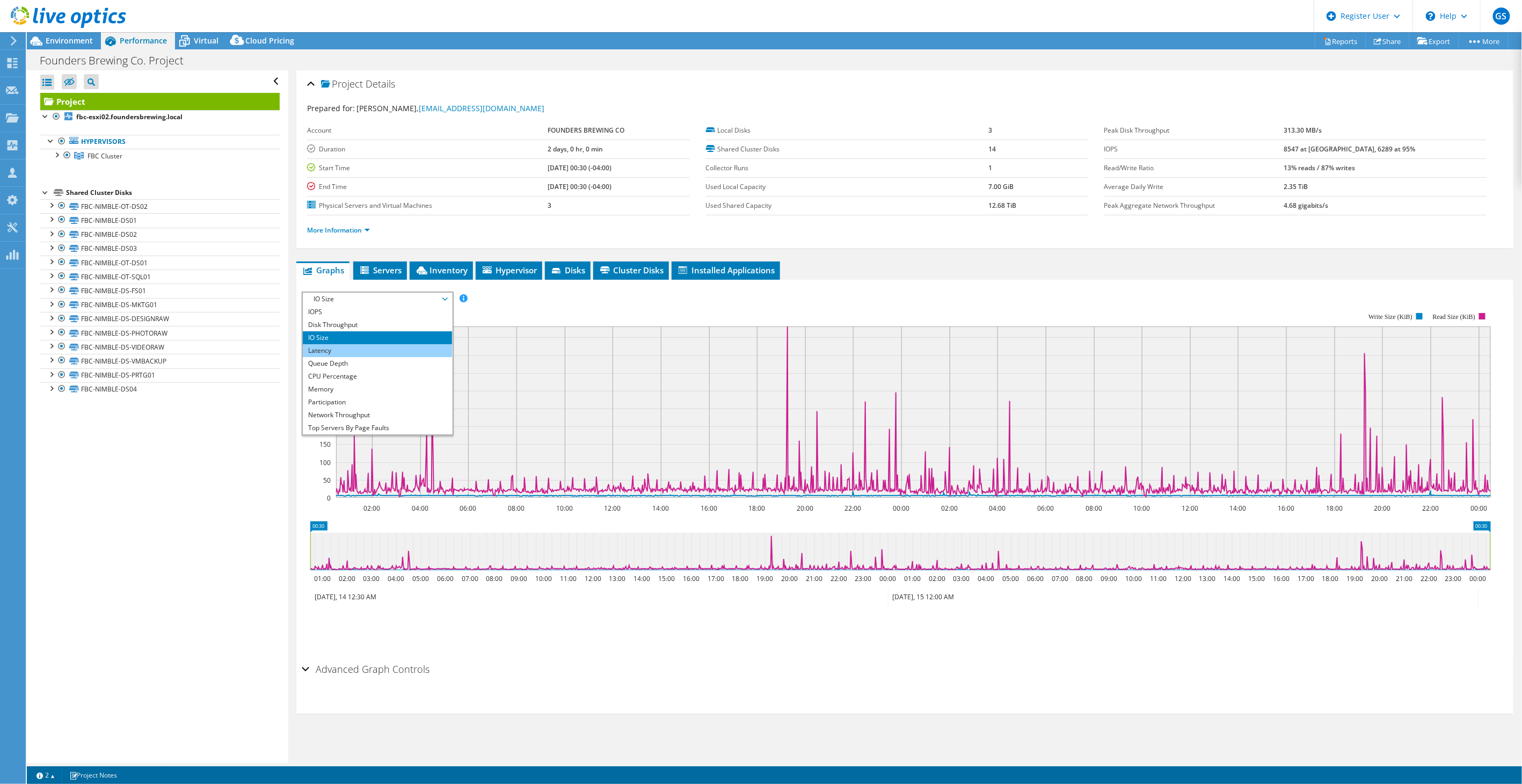
click at [330, 348] on li "Latency" at bounding box center [377, 350] width 149 height 13
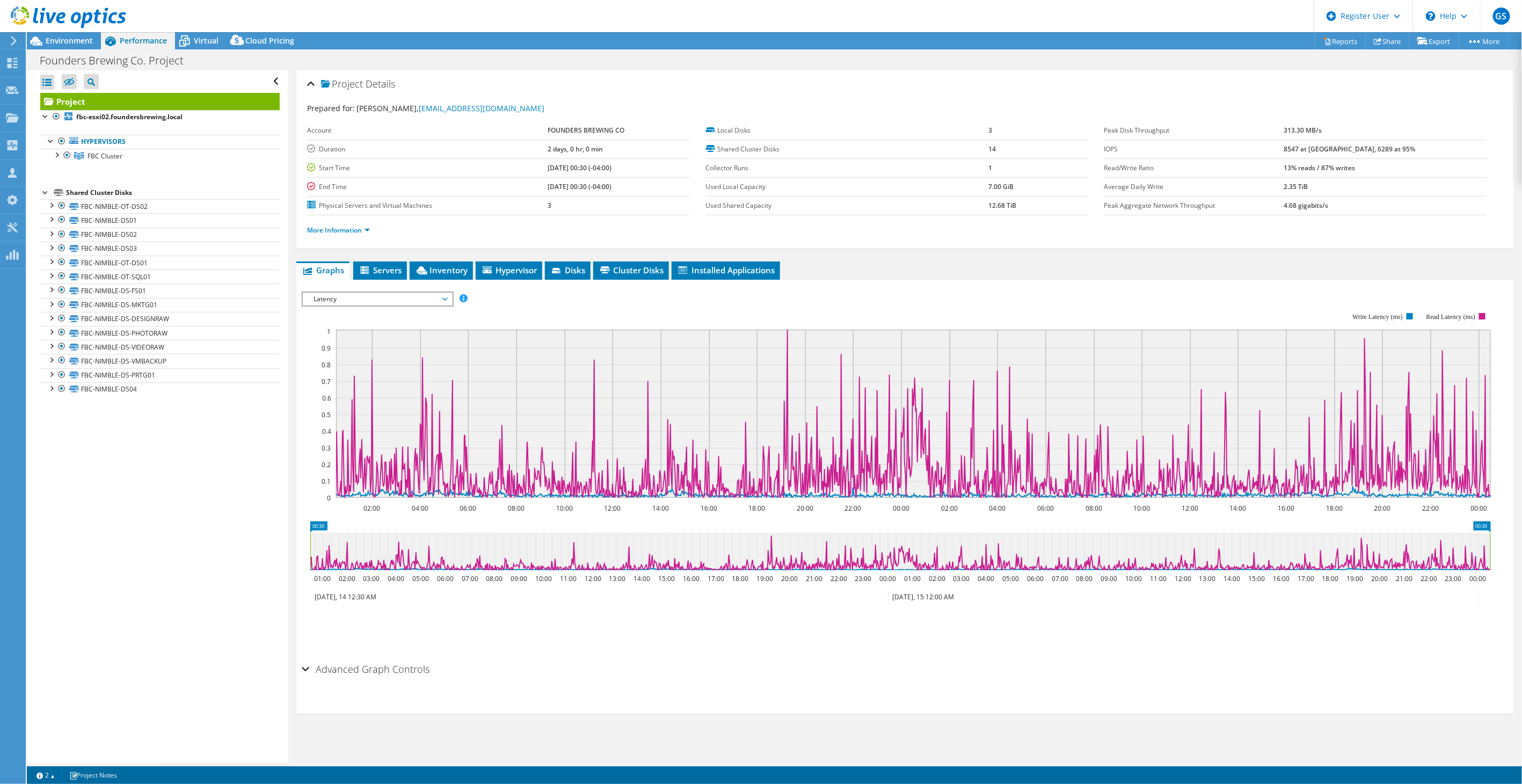
click at [541, 305] on rect at bounding box center [896, 405] width 1189 height 214
click at [398, 294] on span "Latency" at bounding box center [378, 299] width 138 height 13
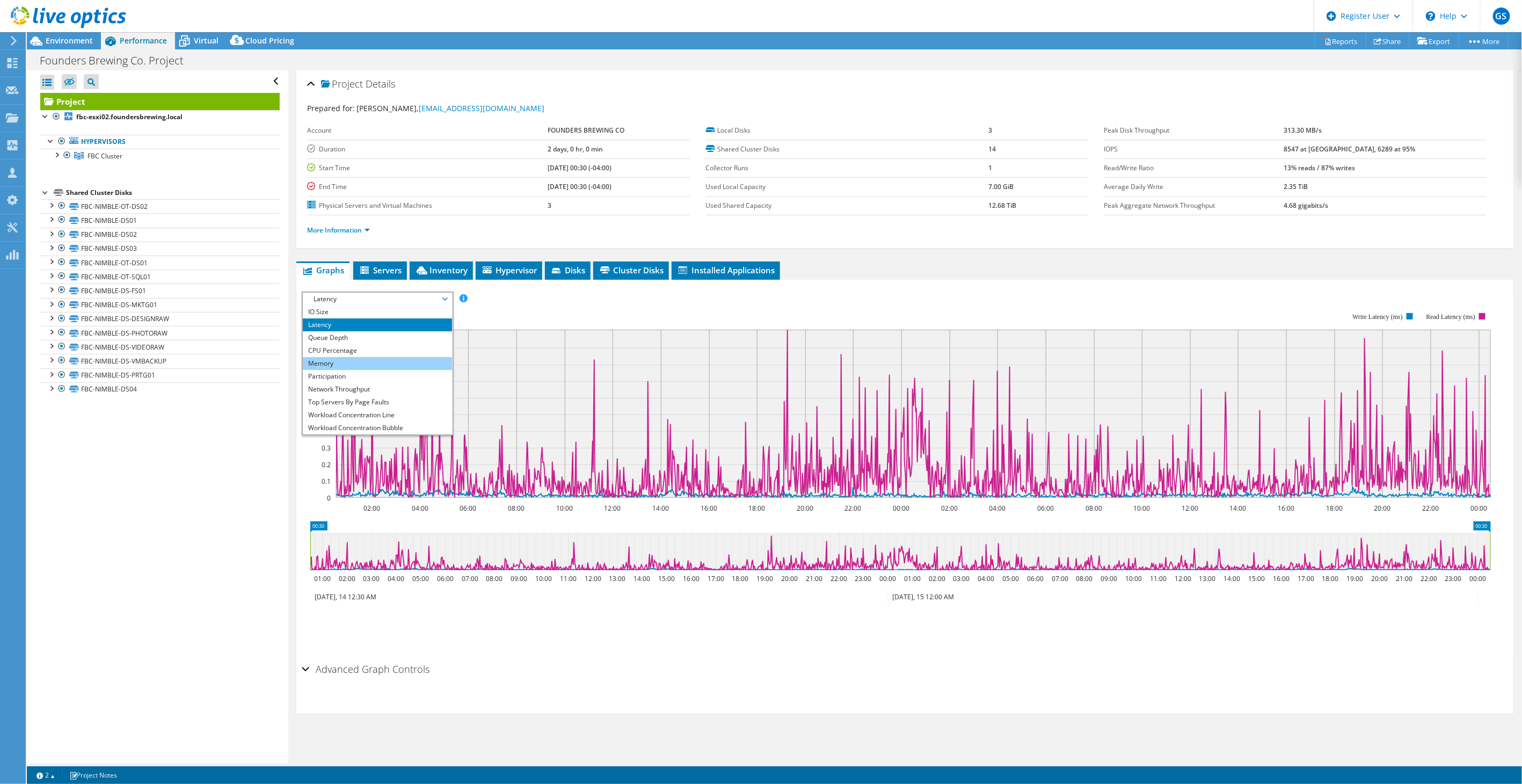
scroll to position [38, 0]
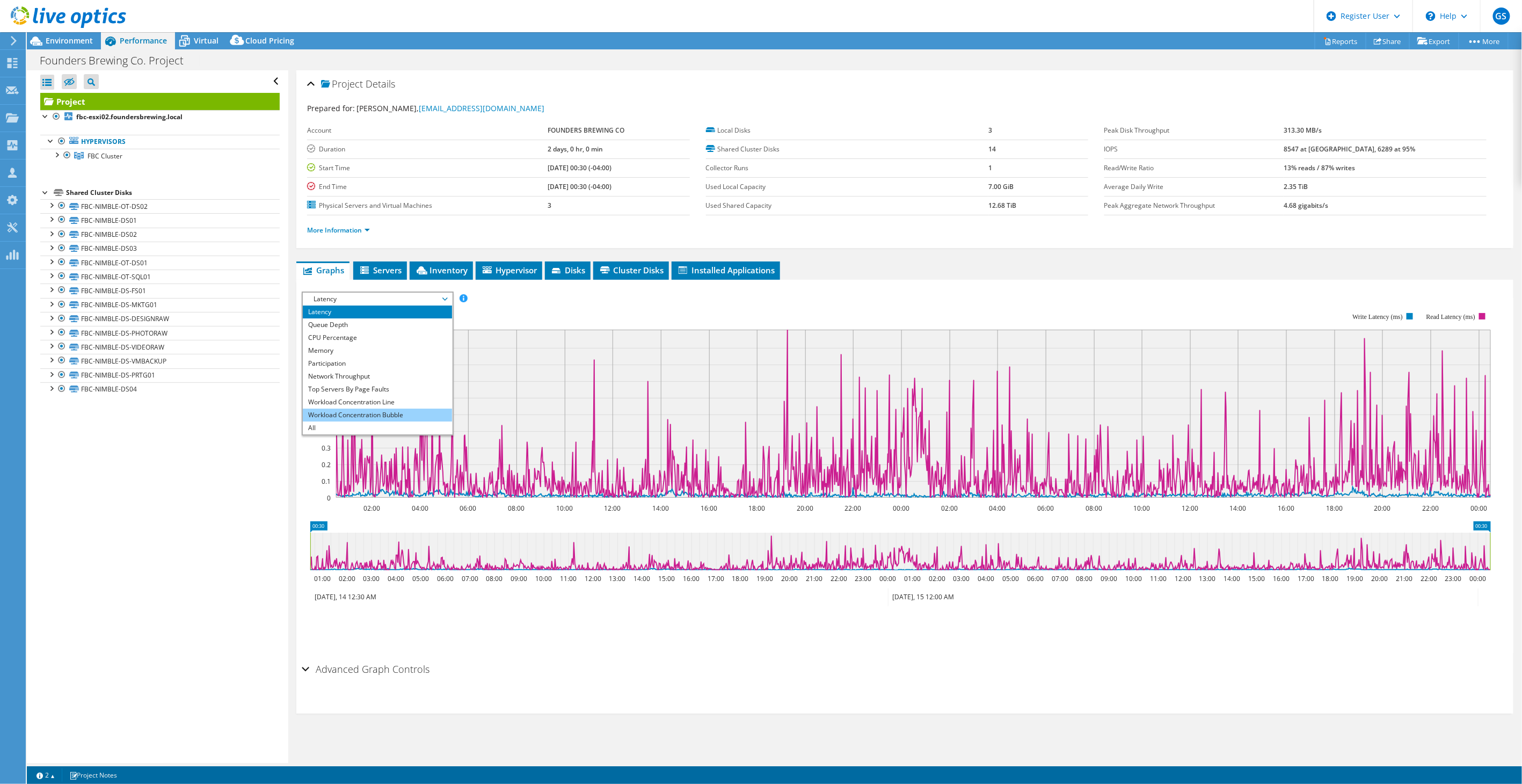
click at [375, 411] on li "Workload Concentration Bubble" at bounding box center [377, 415] width 149 height 13
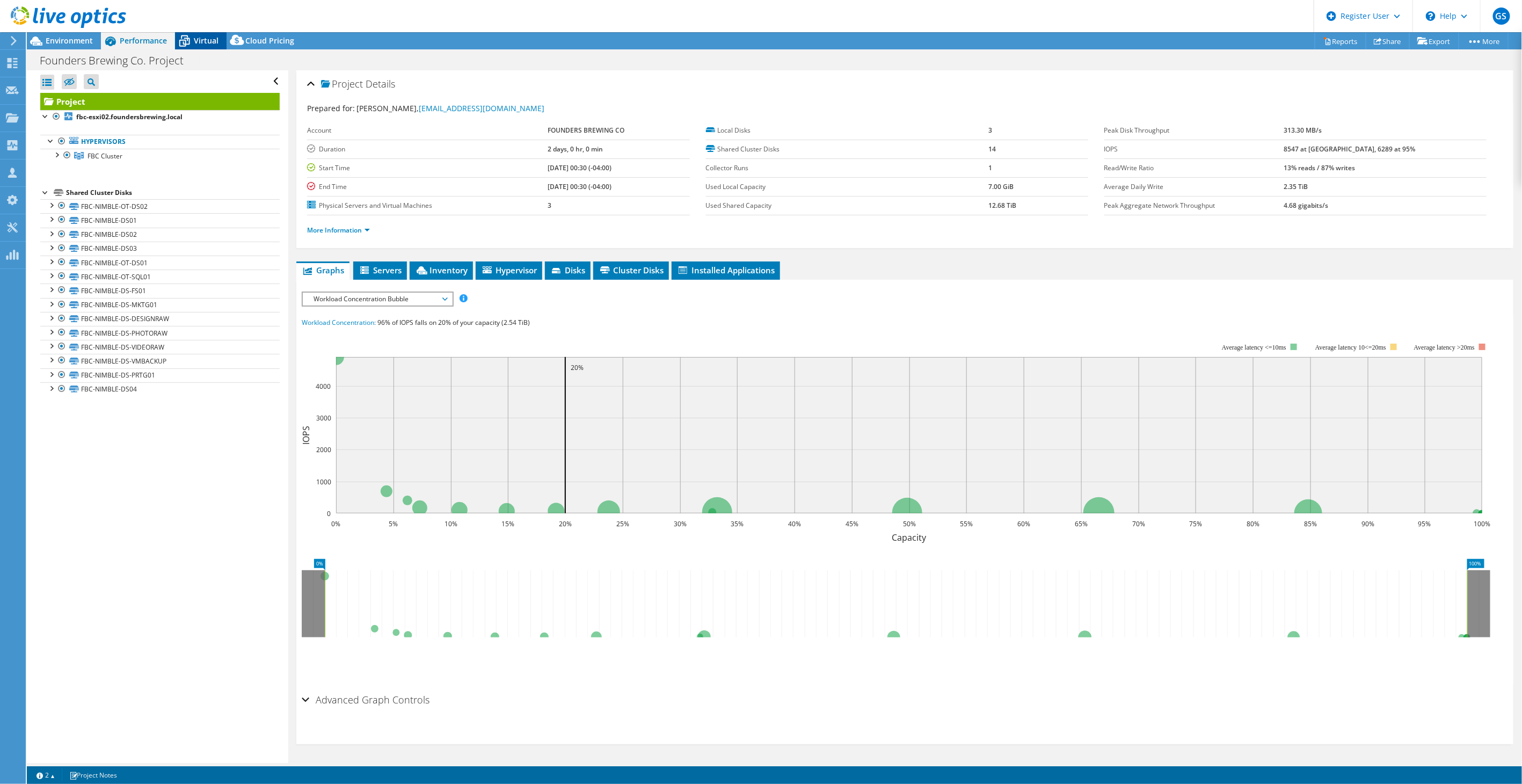
click at [200, 37] on span "Virtual" at bounding box center [206, 40] width 25 height 10
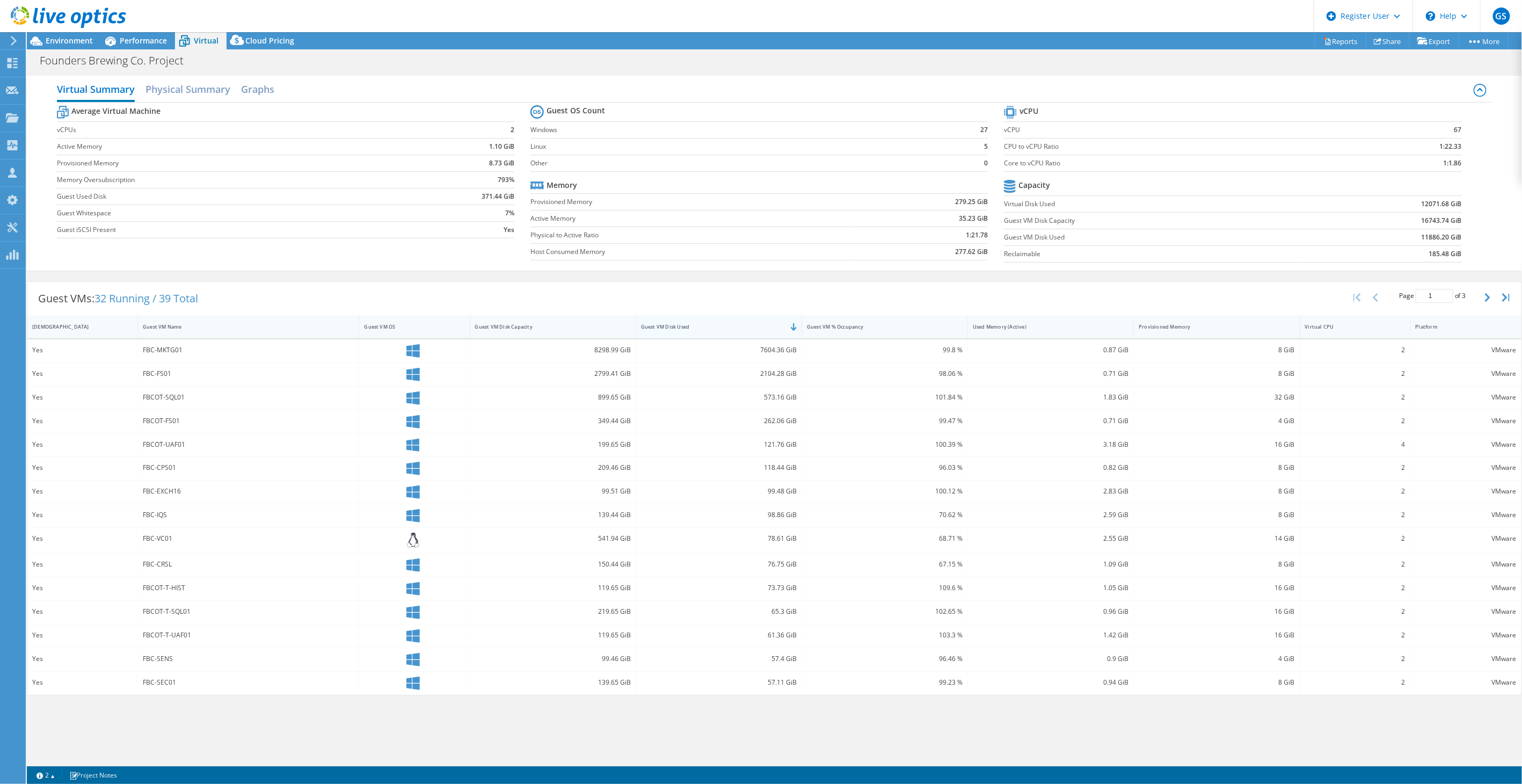
click at [717, 317] on div "Guest VM Disk Used" at bounding box center [719, 326] width 166 height 23
drag, startPoint x: 157, startPoint y: 373, endPoint x: 173, endPoint y: 373, distance: 16.0
click at [173, 373] on div "FBC-FS01" at bounding box center [248, 373] width 211 height 12
drag, startPoint x: 173, startPoint y: 373, endPoint x: 164, endPoint y: 373, distance: 9.0
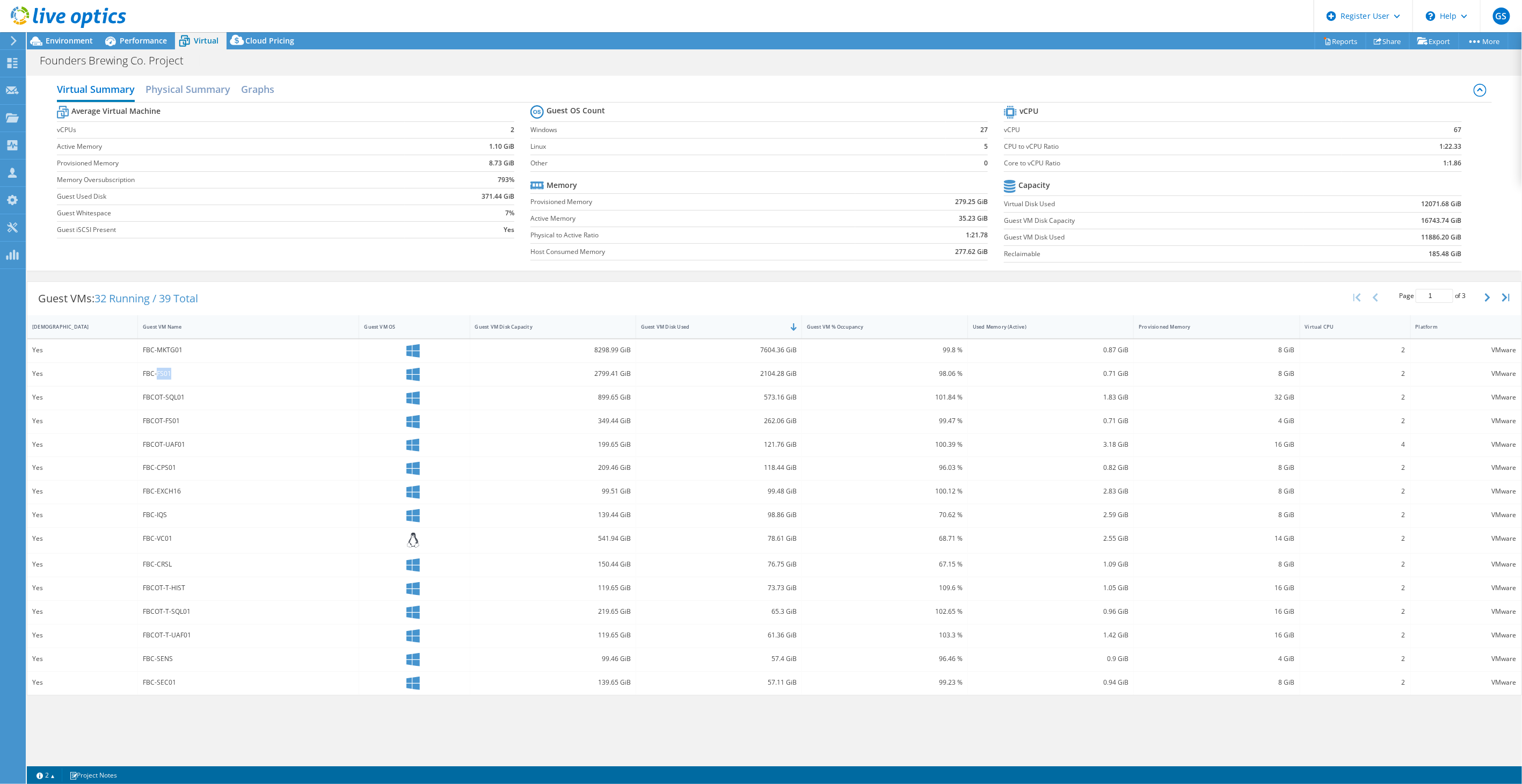
click at [164, 373] on div "FBC-FS01" at bounding box center [248, 373] width 211 height 12
drag, startPoint x: 167, startPoint y: 395, endPoint x: 185, endPoint y: 395, distance: 18.0
click at [186, 395] on div "FBCOT-SQL01" at bounding box center [248, 397] width 211 height 12
drag, startPoint x: 185, startPoint y: 395, endPoint x: 170, endPoint y: 396, distance: 15.0
click at [170, 396] on div "FBCOT-SQL01" at bounding box center [248, 397] width 211 height 12
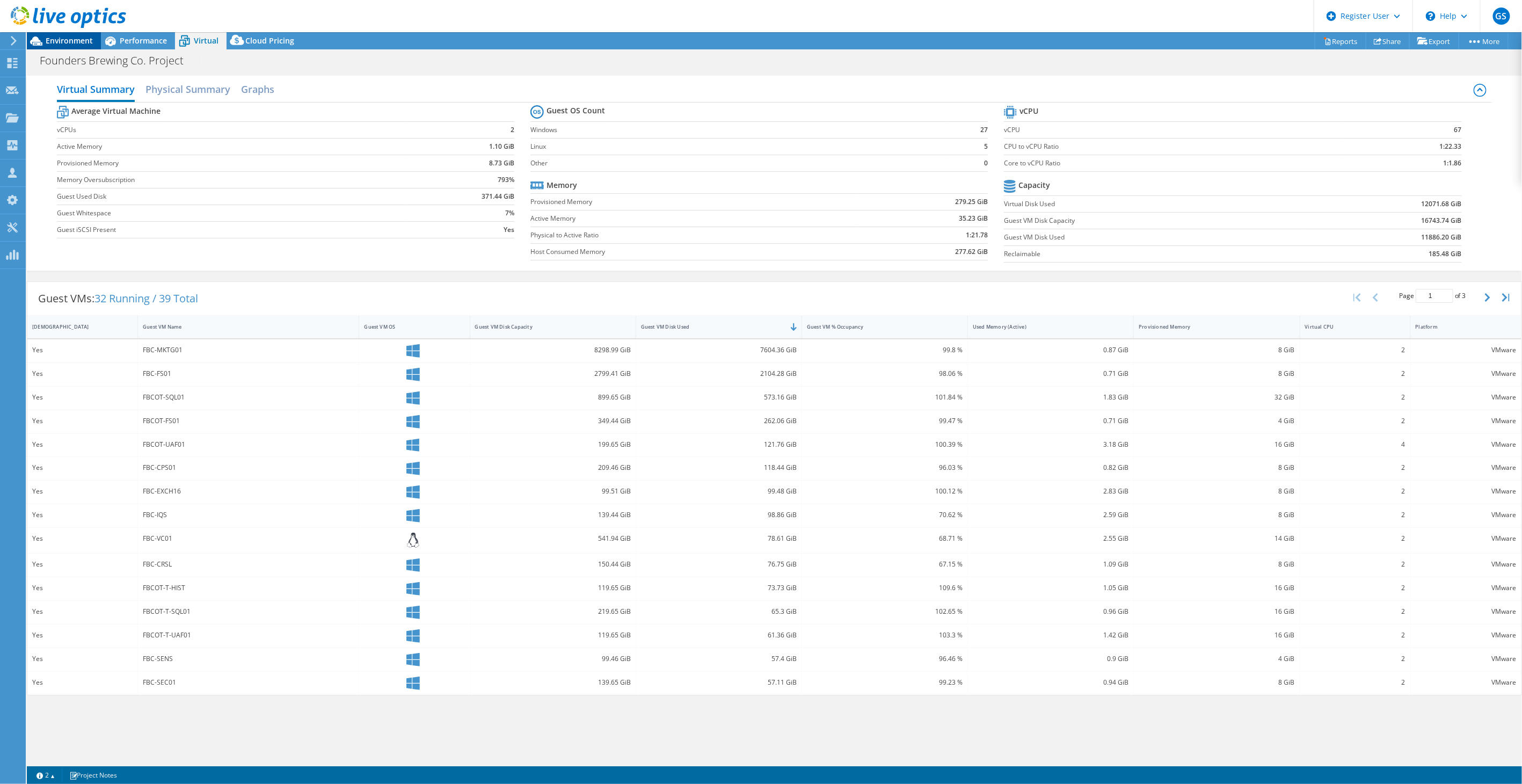
click at [66, 43] on span "Environment" at bounding box center [69, 40] width 47 height 10
